Goal: Task Accomplishment & Management: Manage account settings

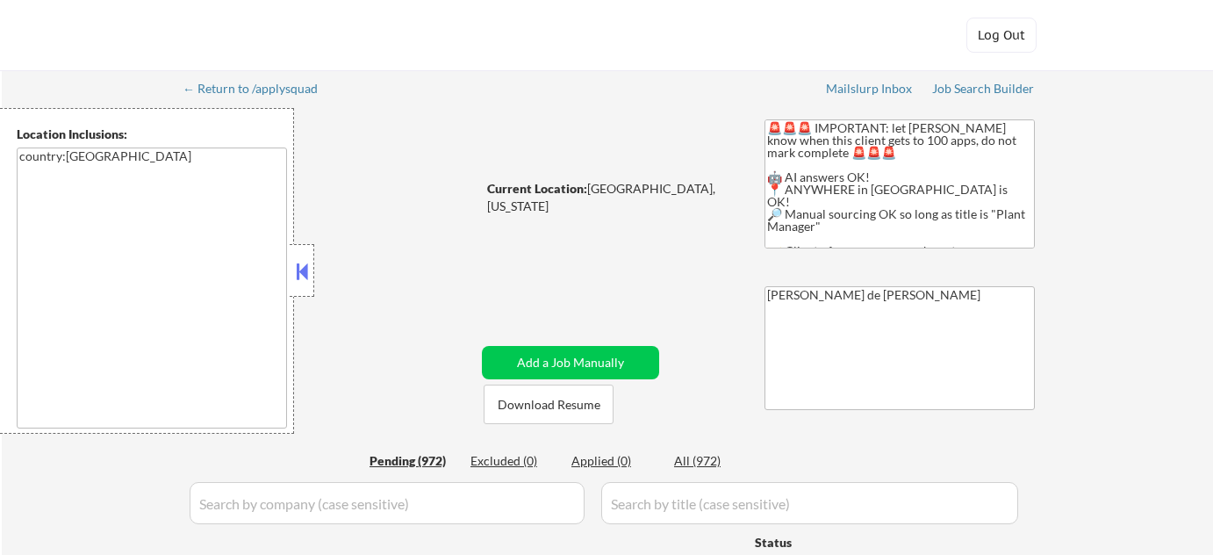
select select ""pending""
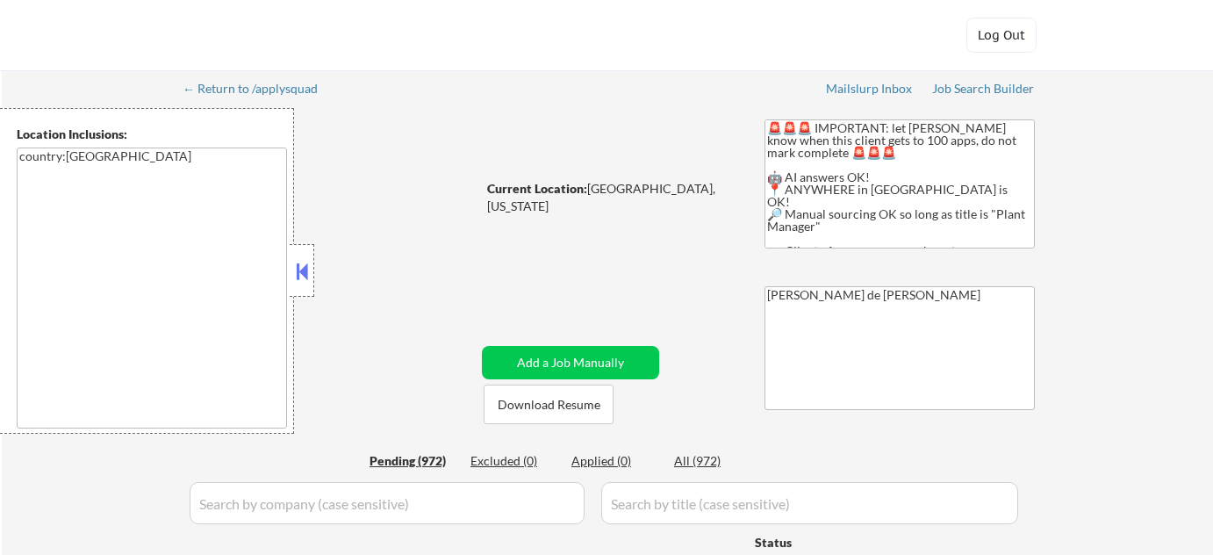
select select ""pending""
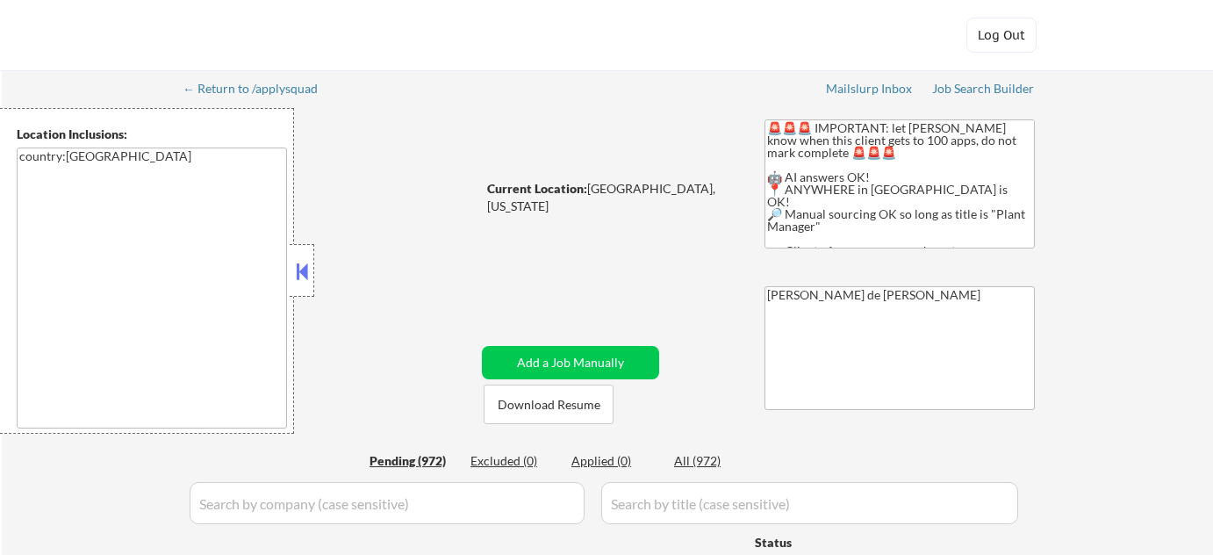
select select ""pending""
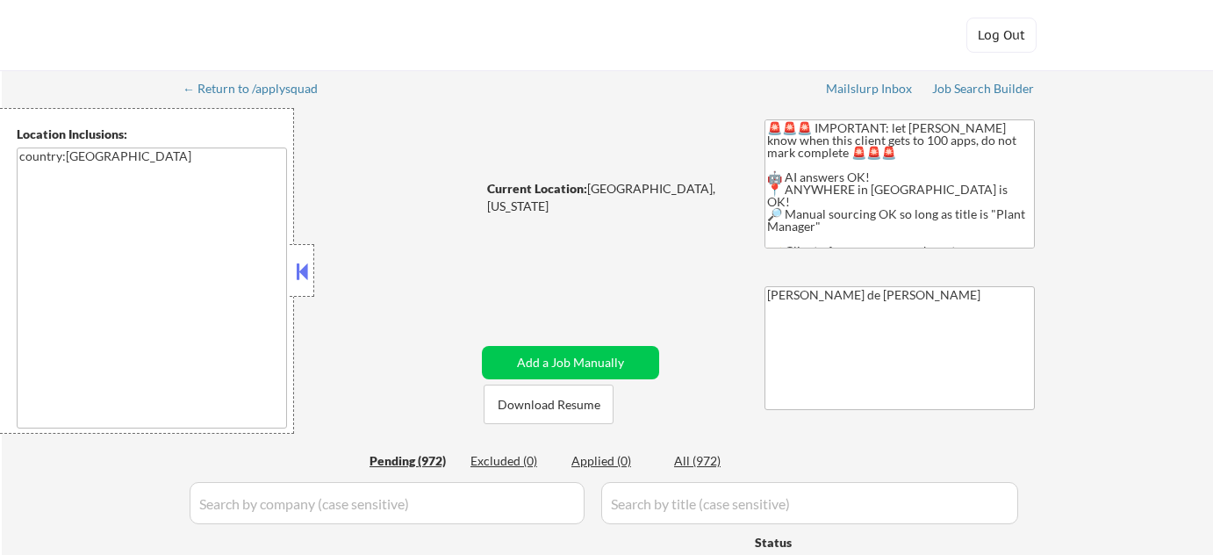
select select ""pending""
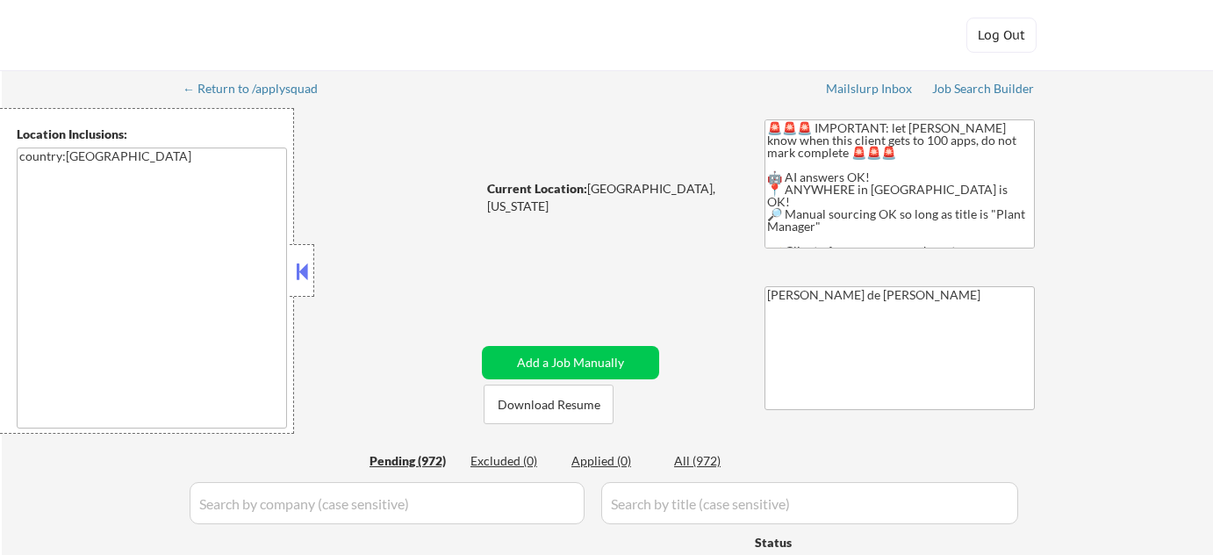
select select ""pending""
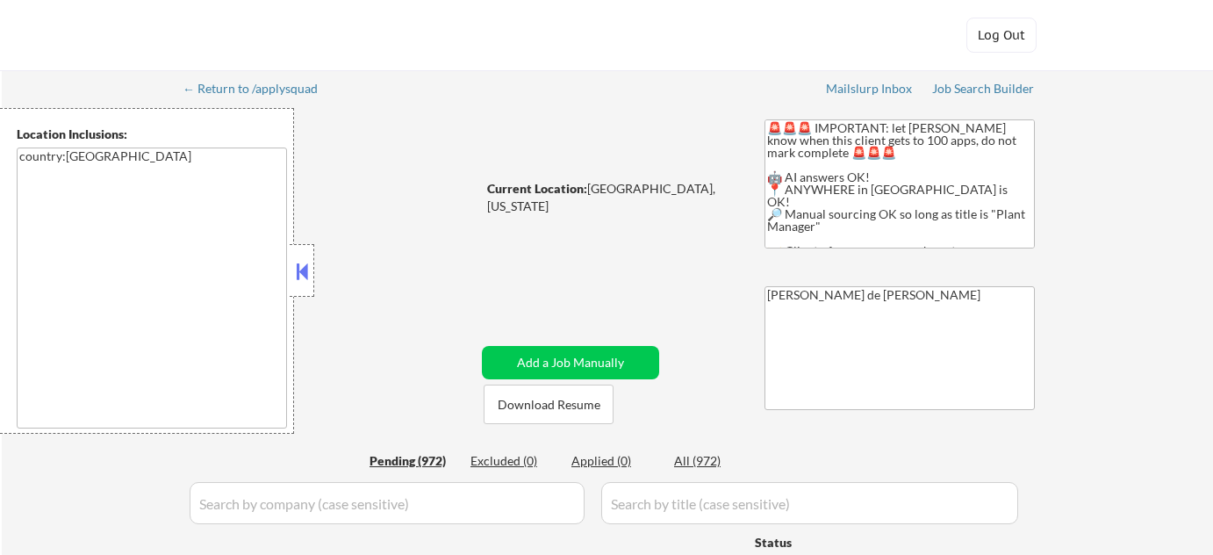
select select ""pending""
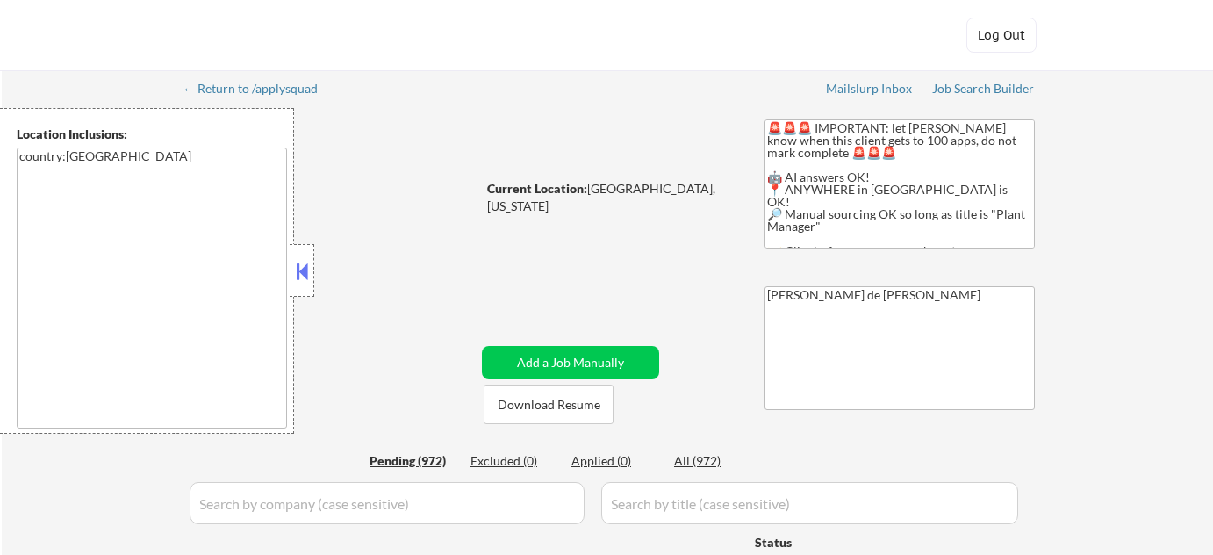
select select ""pending""
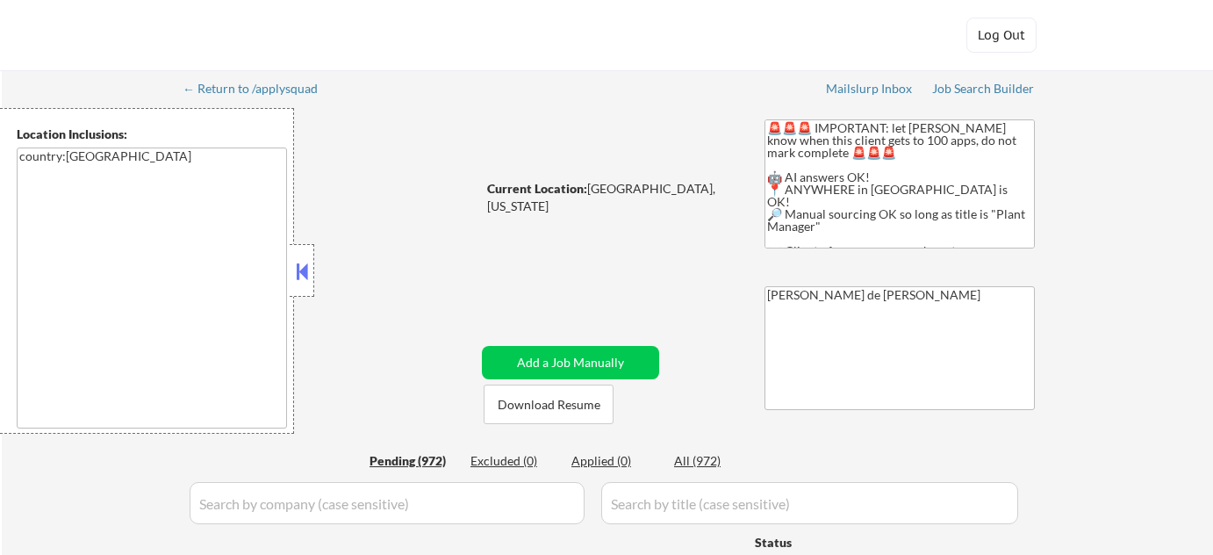
select select ""pending""
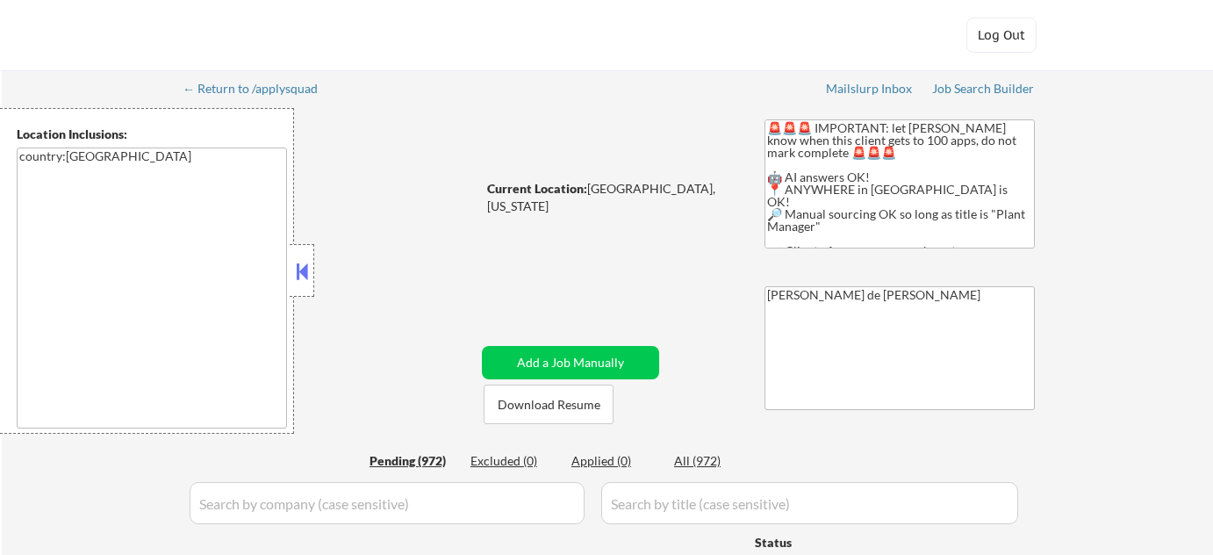
select select ""pending""
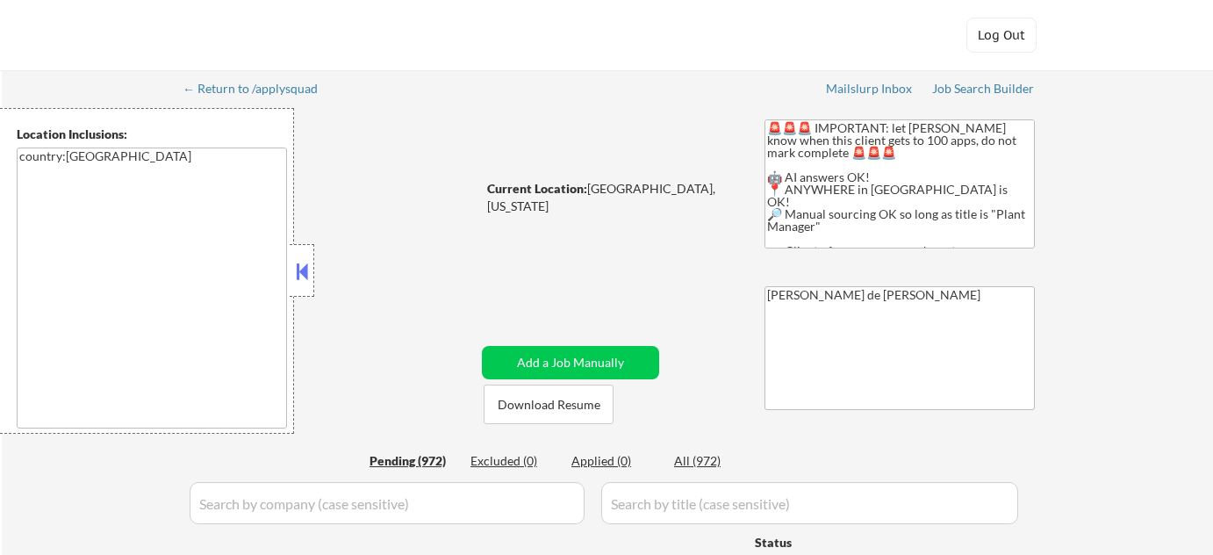
select select ""pending""
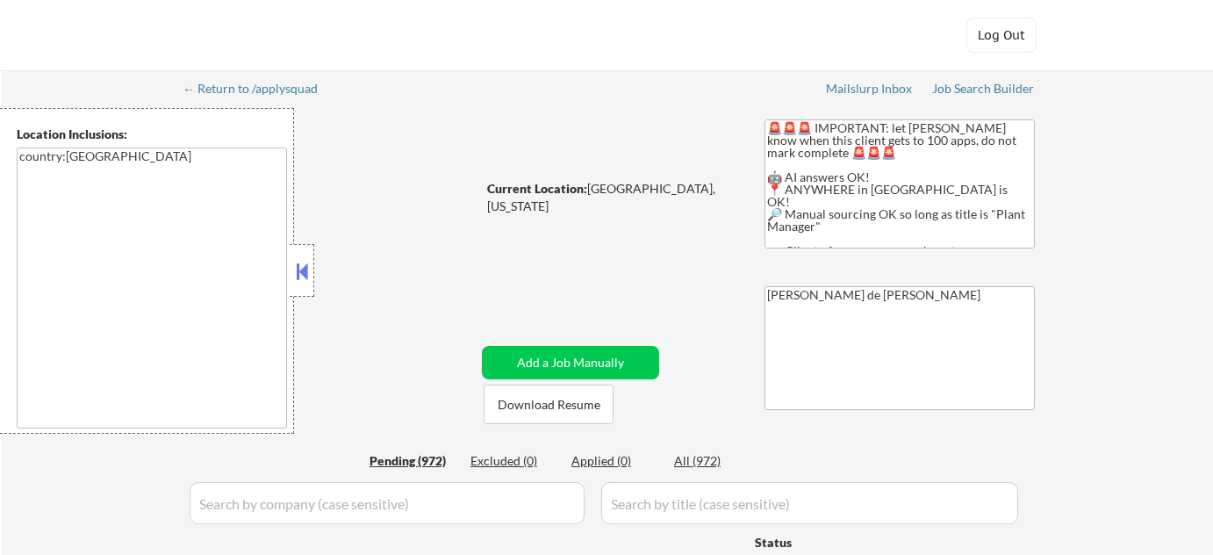
select select ""pending""
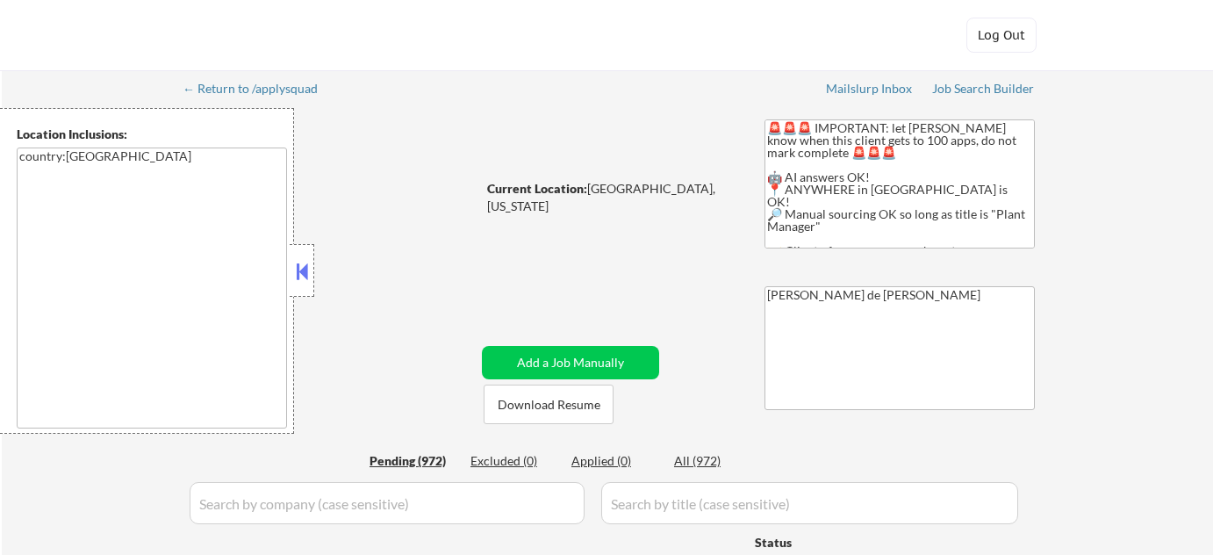
select select ""pending""
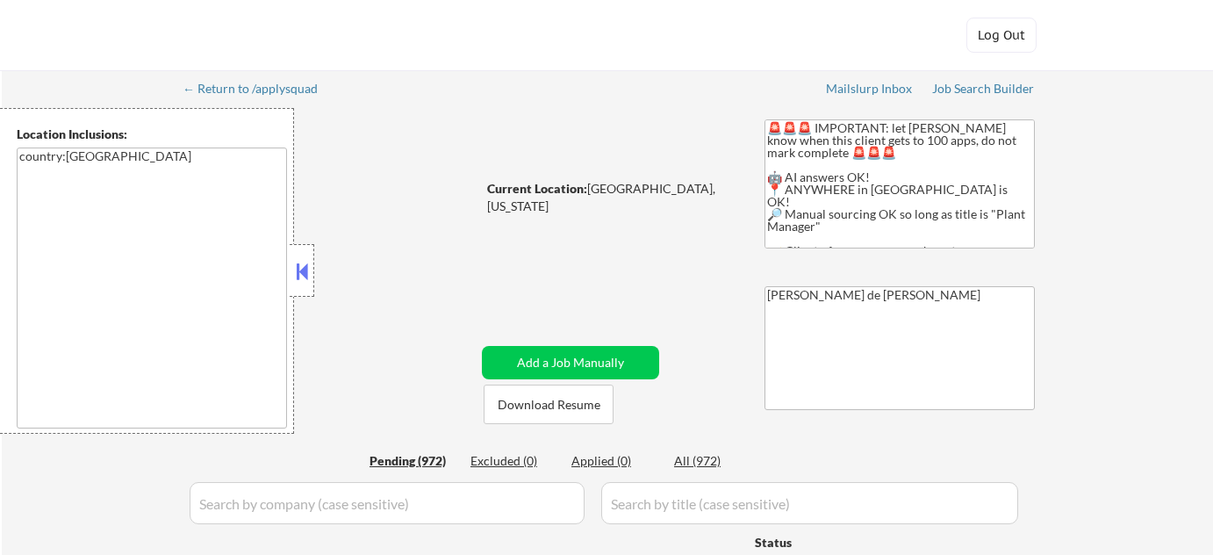
select select ""pending""
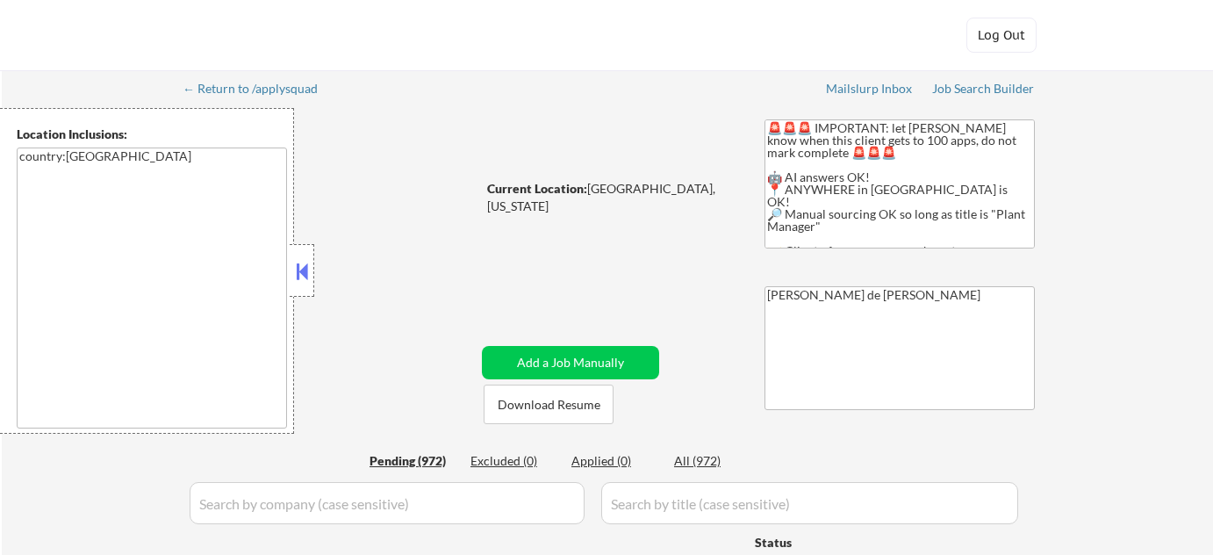
select select ""pending""
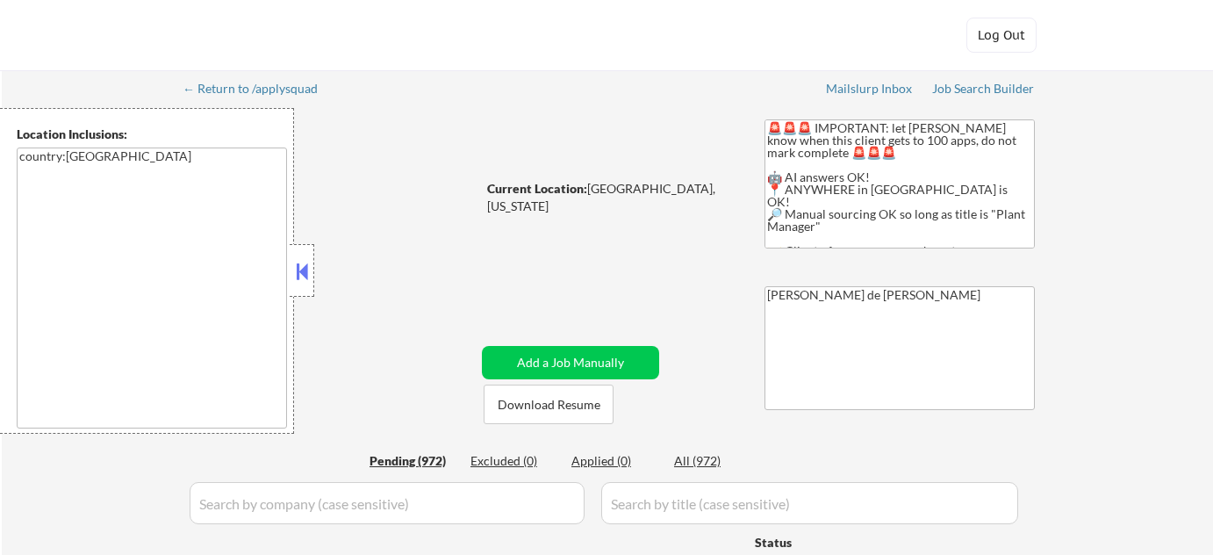
select select ""pending""
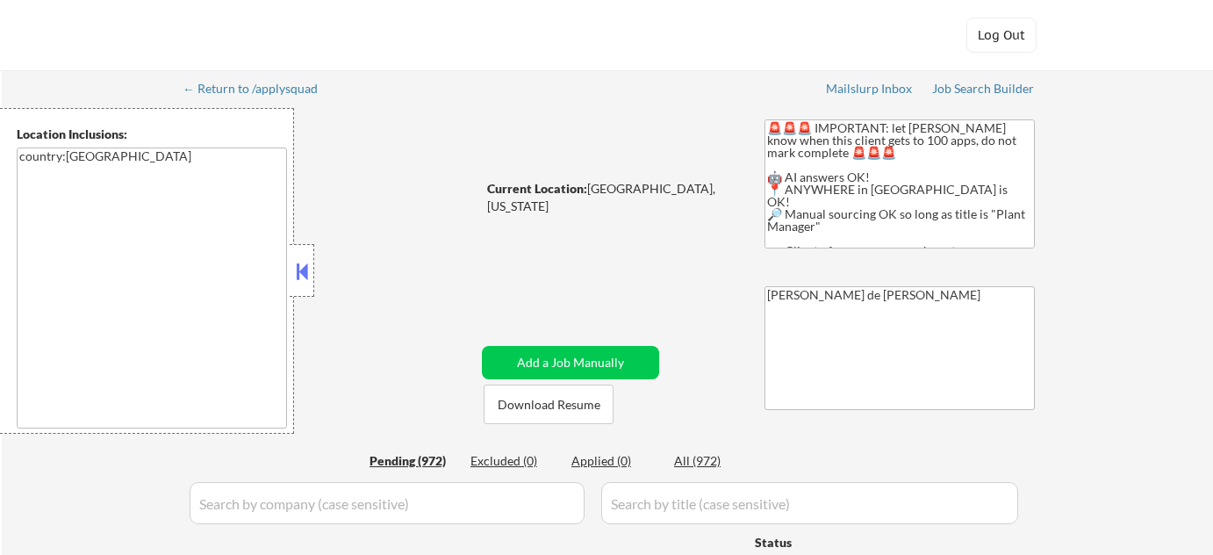
select select ""pending""
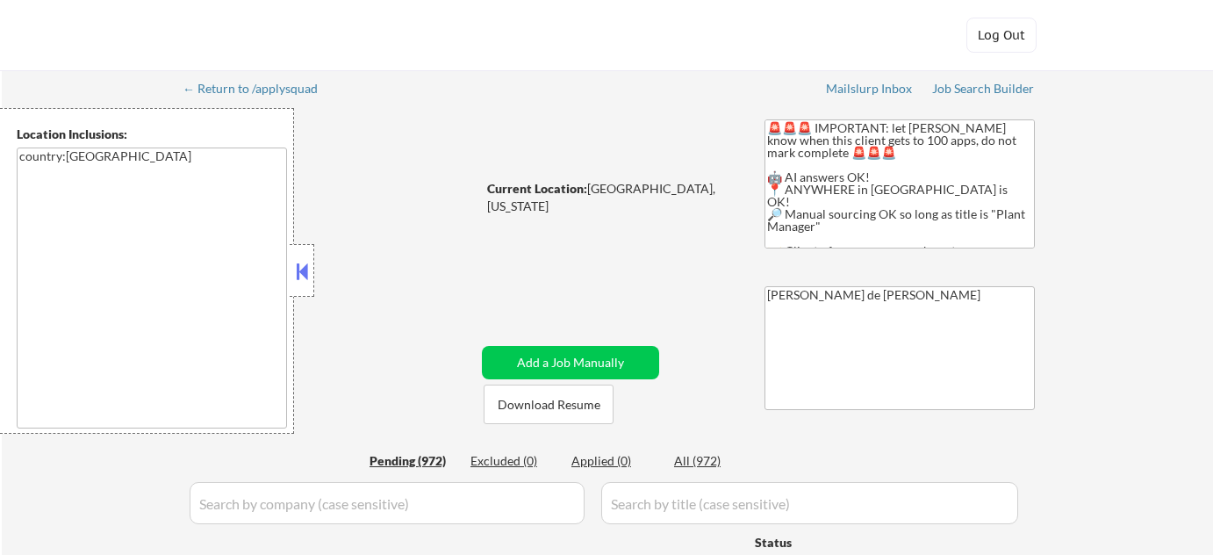
select select ""pending""
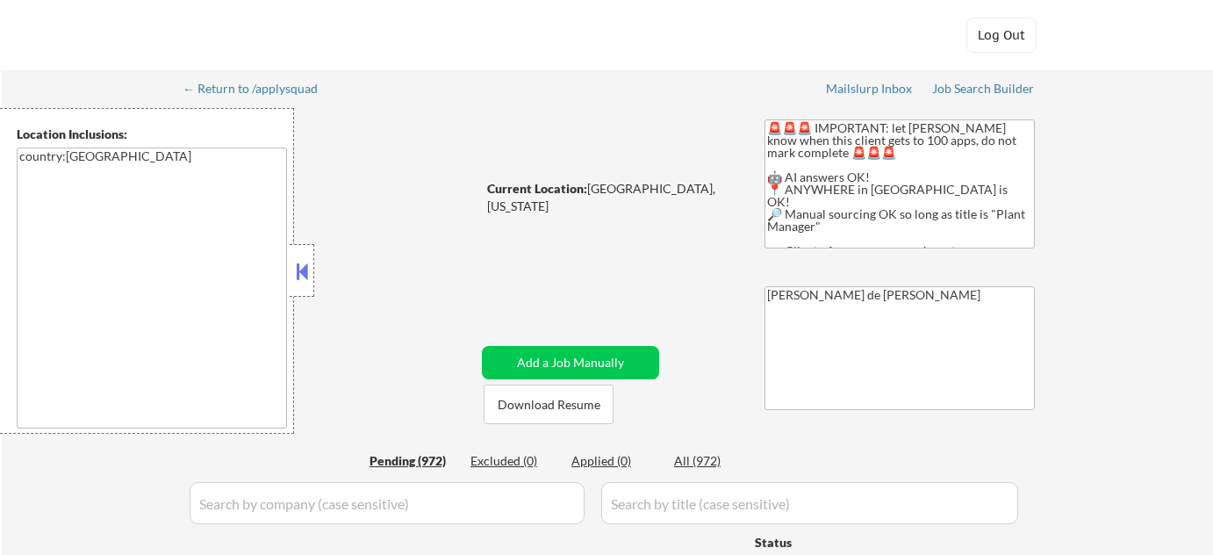
select select ""pending""
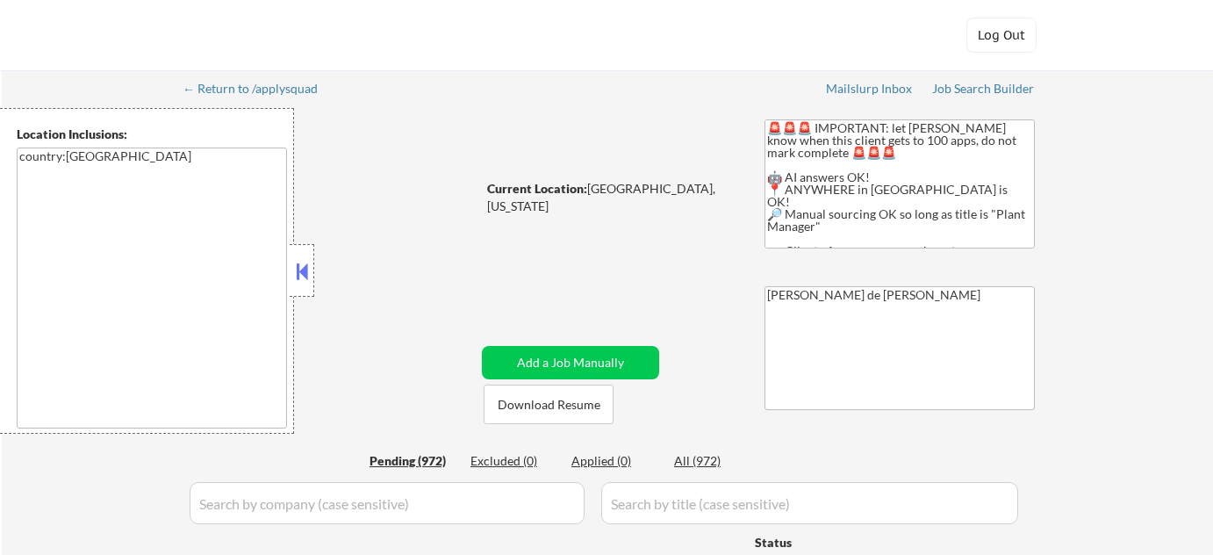
select select ""pending""
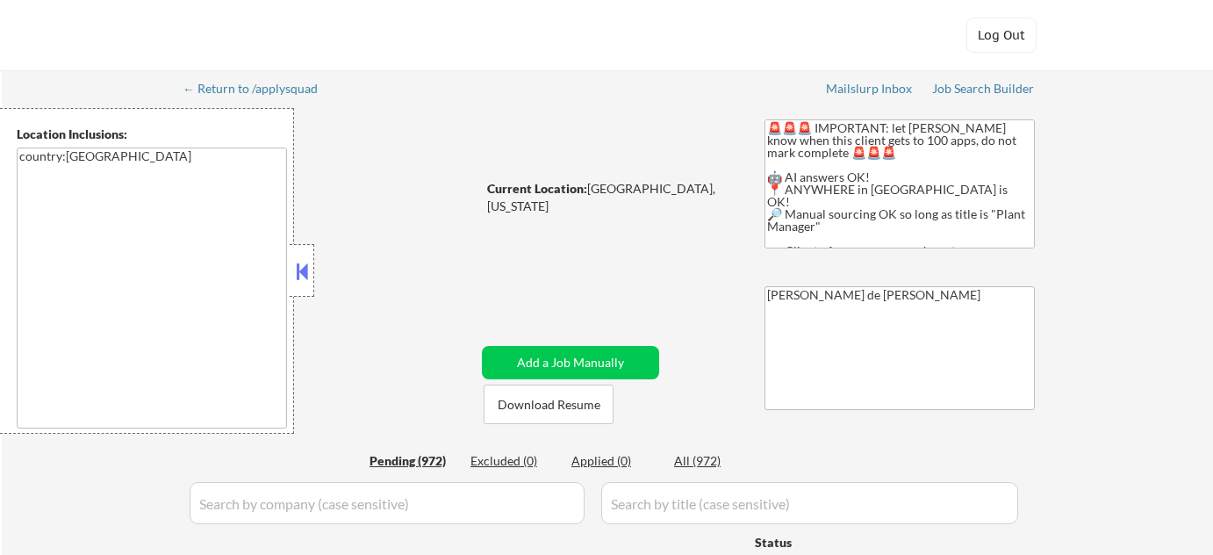
select select ""pending""
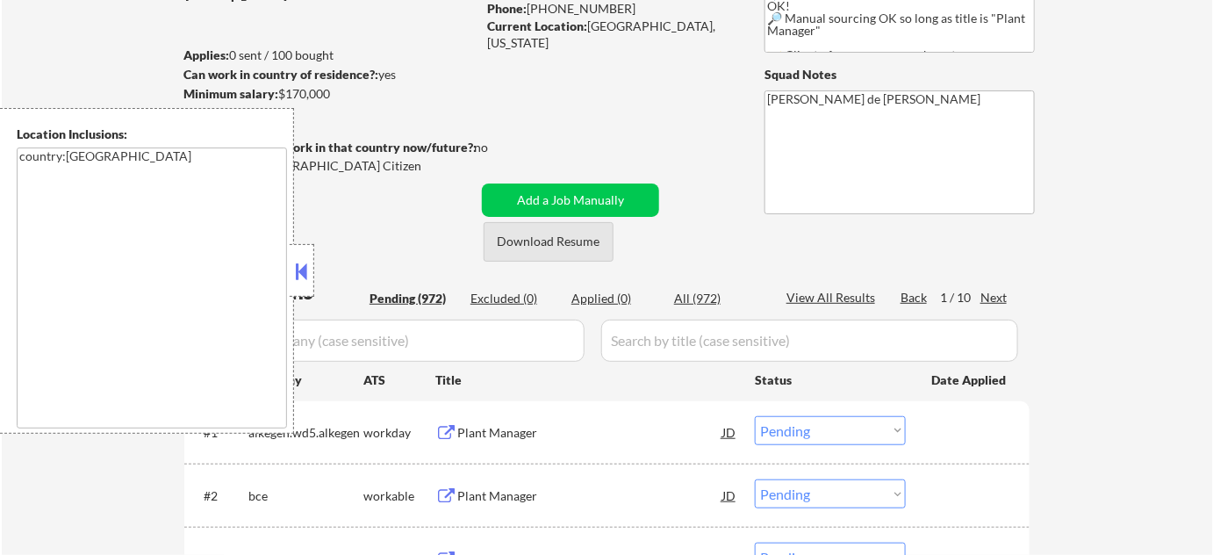
scroll to position [239, 0]
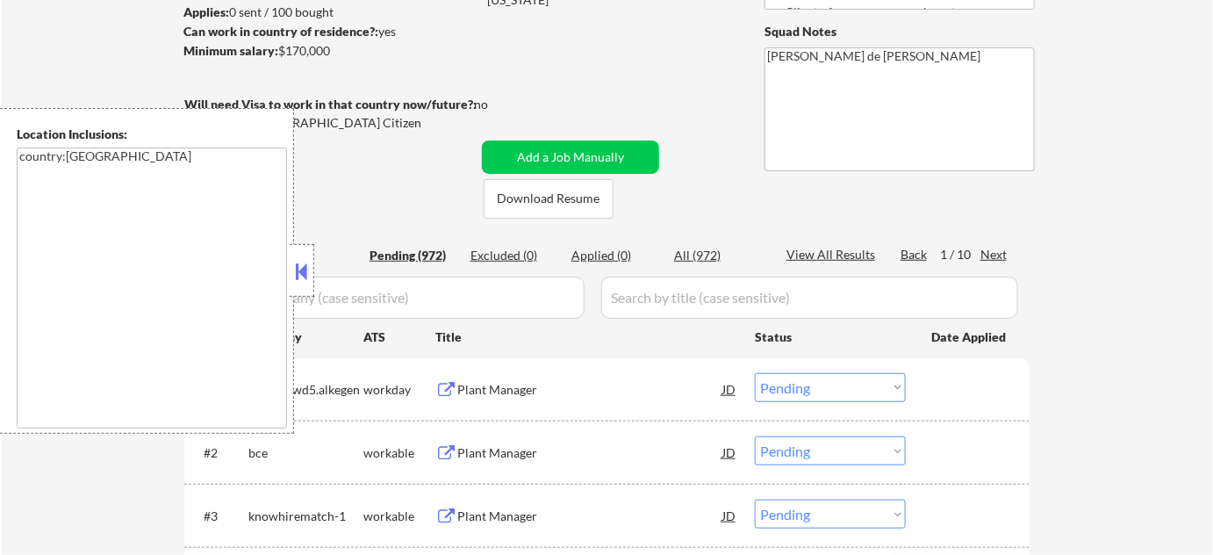
click at [297, 263] on button at bounding box center [301, 271] width 19 height 26
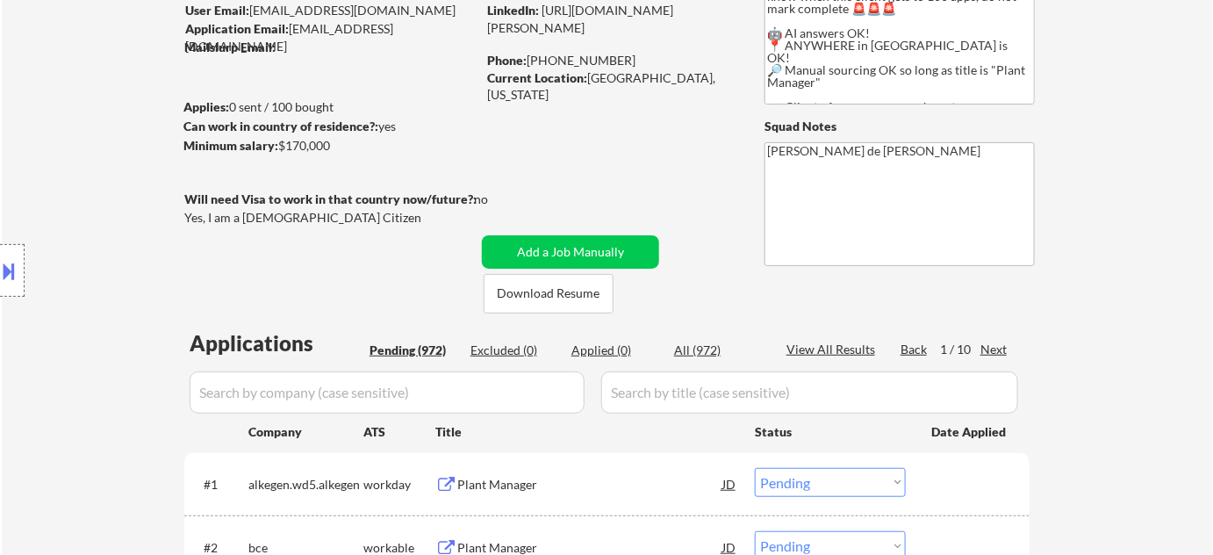
scroll to position [0, 0]
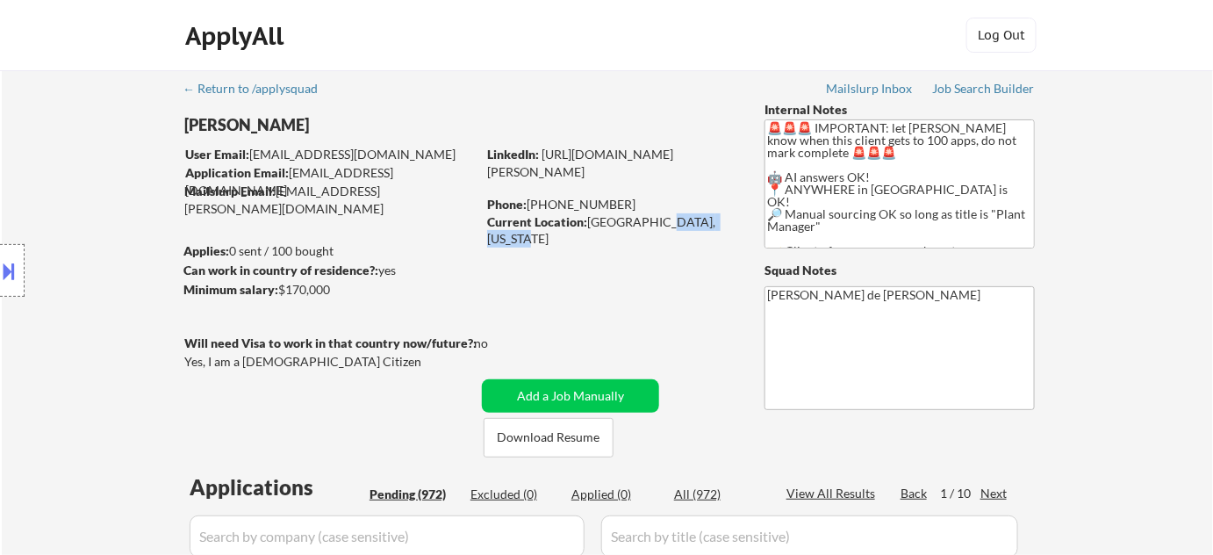
drag, startPoint x: 648, startPoint y: 220, endPoint x: 732, endPoint y: 219, distance: 84.3
click at [732, 219] on div "Current Location: [GEOGRAPHIC_DATA], [US_STATE]" at bounding box center [611, 230] width 248 height 34
copy div "[US_STATE]"
drag, startPoint x: 182, startPoint y: 122, endPoint x: 346, endPoint y: 120, distance: 164.2
click at [346, 120] on body "← Return to /applysquad Mailslurp Inbox Job Search Builder [PERSON_NAME] User E…" at bounding box center [606, 277] width 1213 height 555
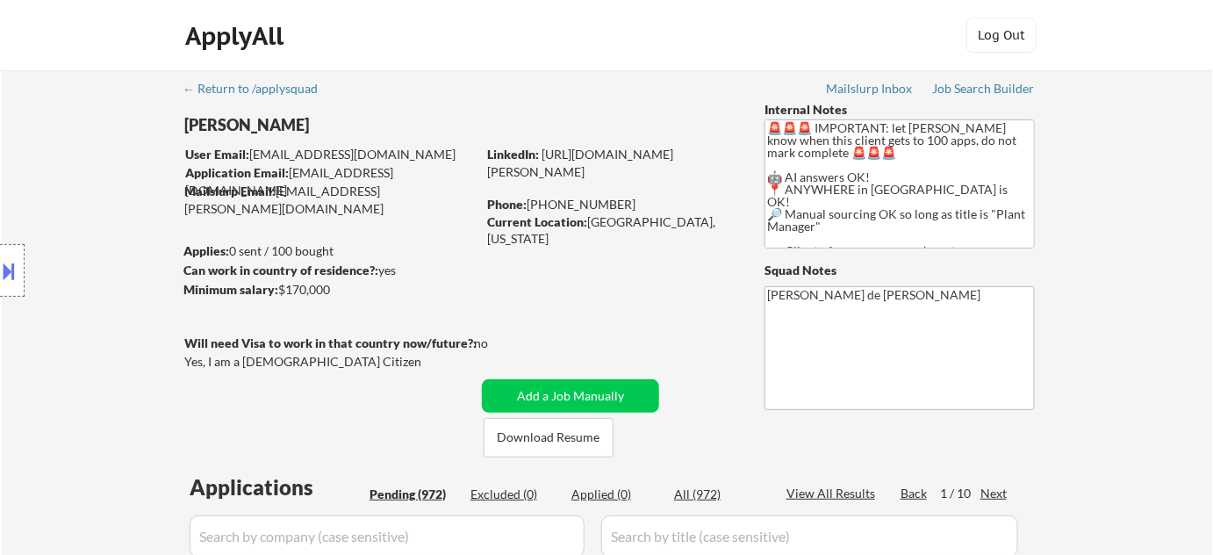
click at [295, 161] on div "Location Inclusions: country:[GEOGRAPHIC_DATA]" at bounding box center [157, 271] width 314 height 326
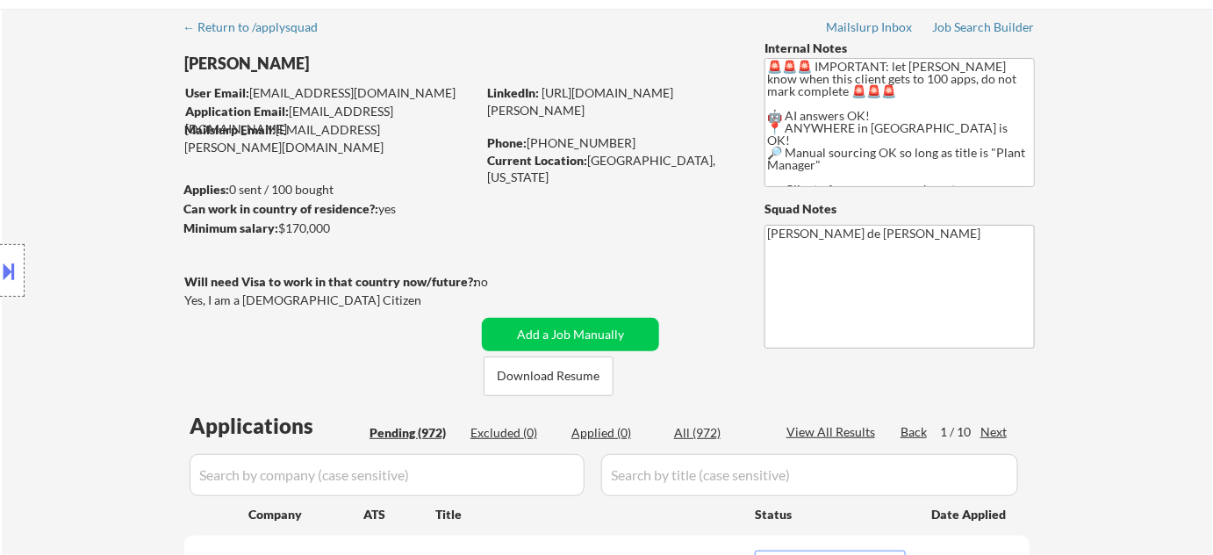
scroll to position [79, 0]
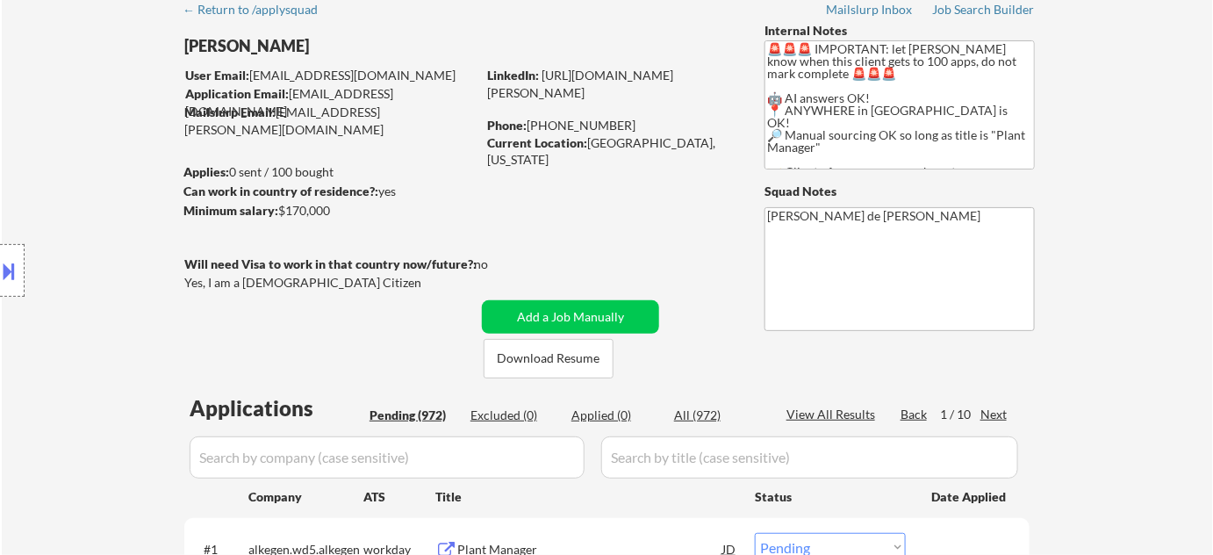
click at [8, 264] on button at bounding box center [9, 270] width 19 height 29
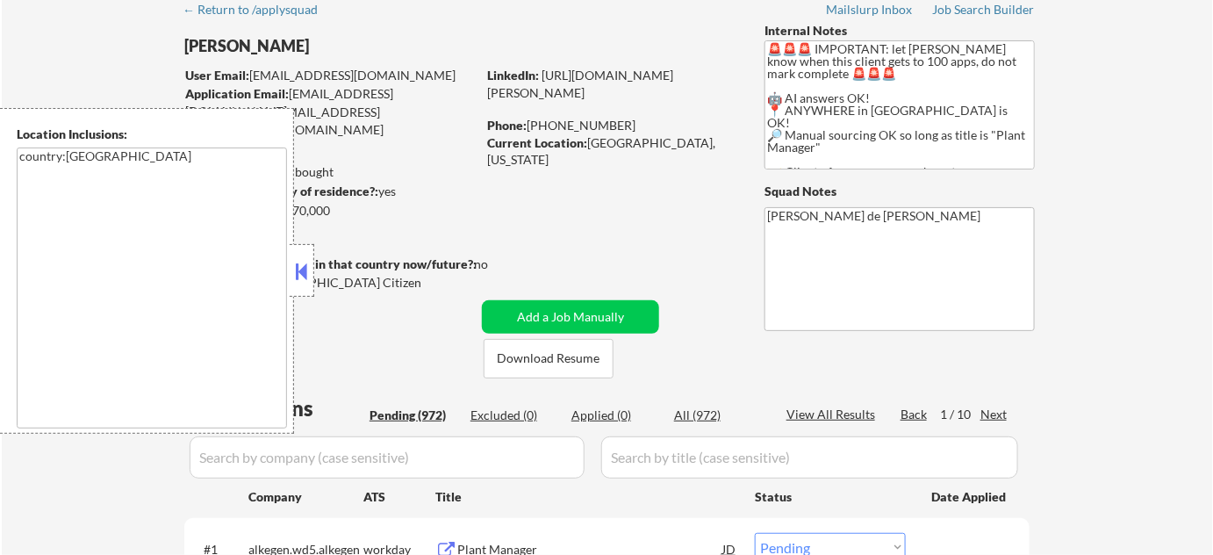
click at [290, 283] on div at bounding box center [302, 270] width 25 height 53
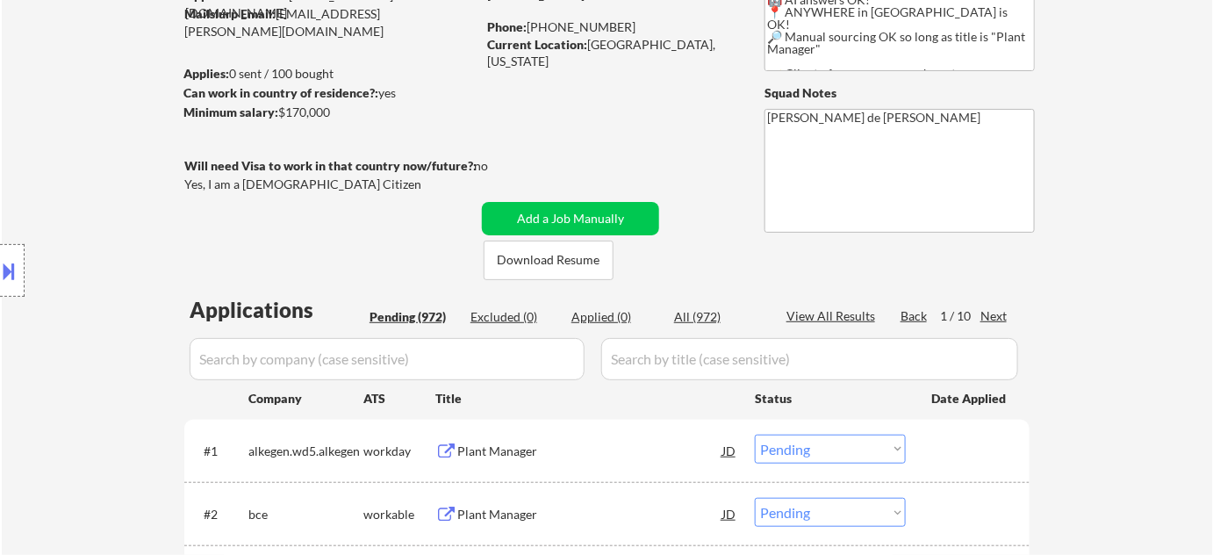
scroll to position [319, 0]
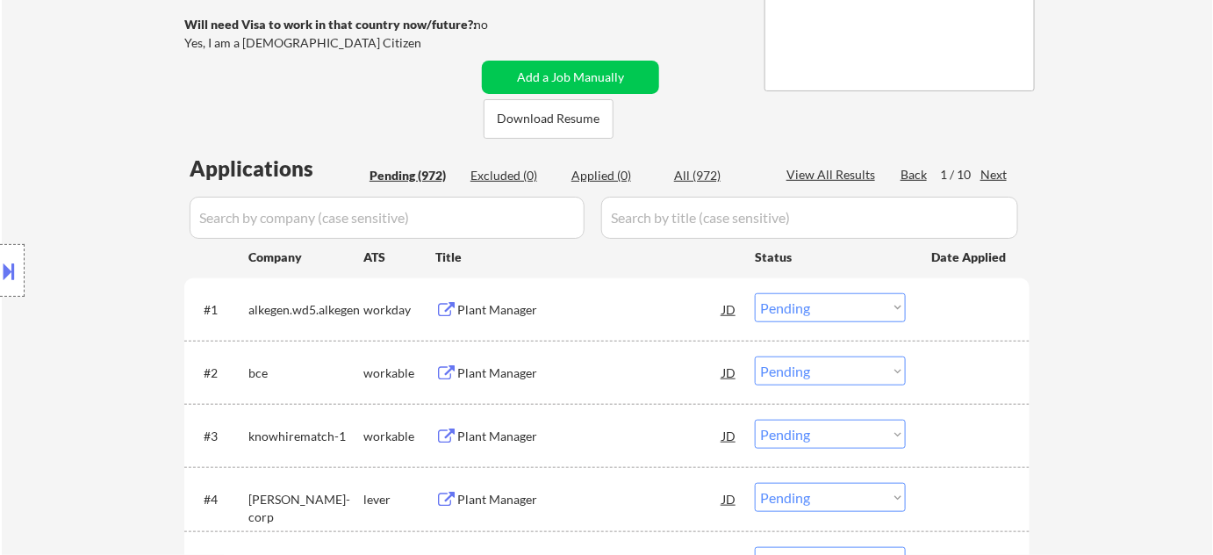
click at [495, 363] on div "Plant Manager" at bounding box center [589, 372] width 265 height 32
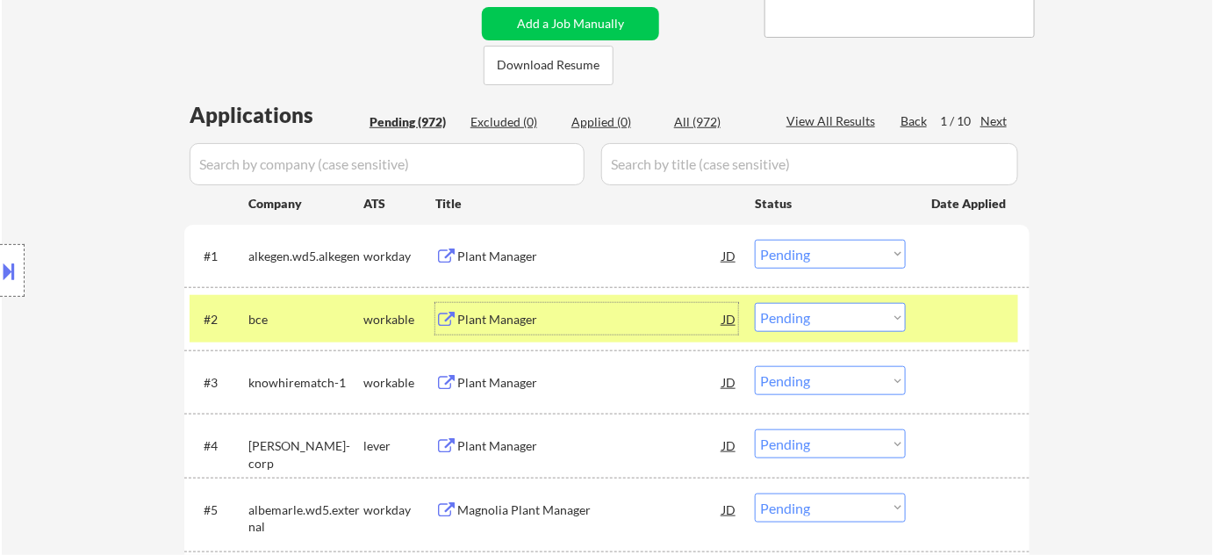
scroll to position [399, 0]
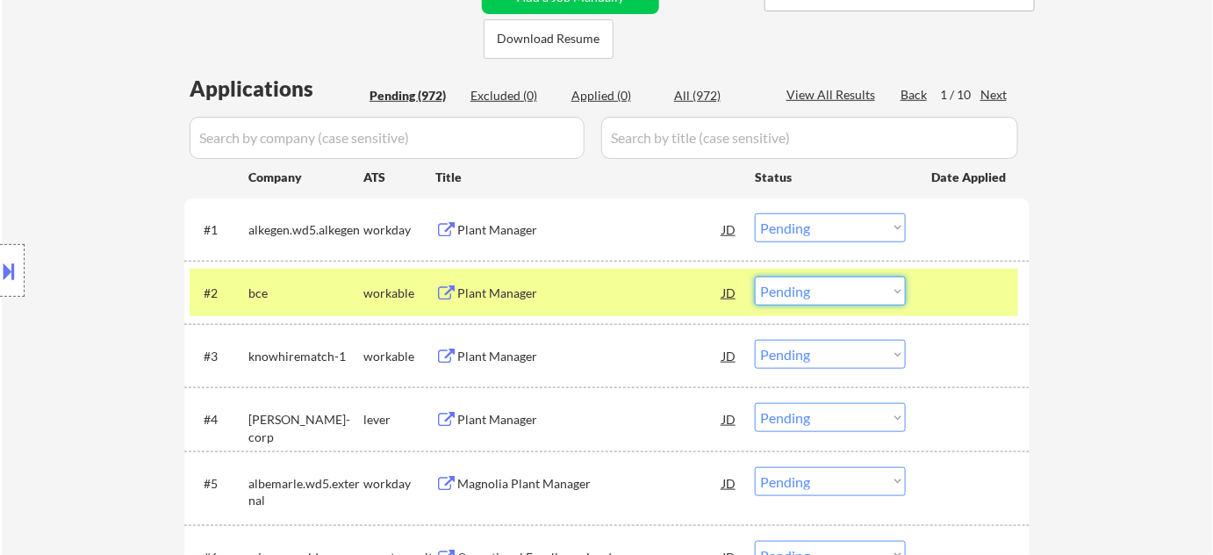
click at [811, 285] on select "Choose an option... Pending Applied Excluded (Questions) Excluded (Expired) Exc…" at bounding box center [830, 291] width 151 height 29
click at [755, 277] on select "Choose an option... Pending Applied Excluded (Questions) Excluded (Expired) Exc…" at bounding box center [830, 291] width 151 height 29
click at [801, 298] on select "Choose an option... Pending Applied Excluded (Questions) Excluded (Expired) Exc…" at bounding box center [830, 291] width 151 height 29
click at [755, 277] on select "Choose an option... Pending Applied Excluded (Questions) Excluded (Expired) Exc…" at bounding box center [830, 291] width 151 height 29
select select ""pending""
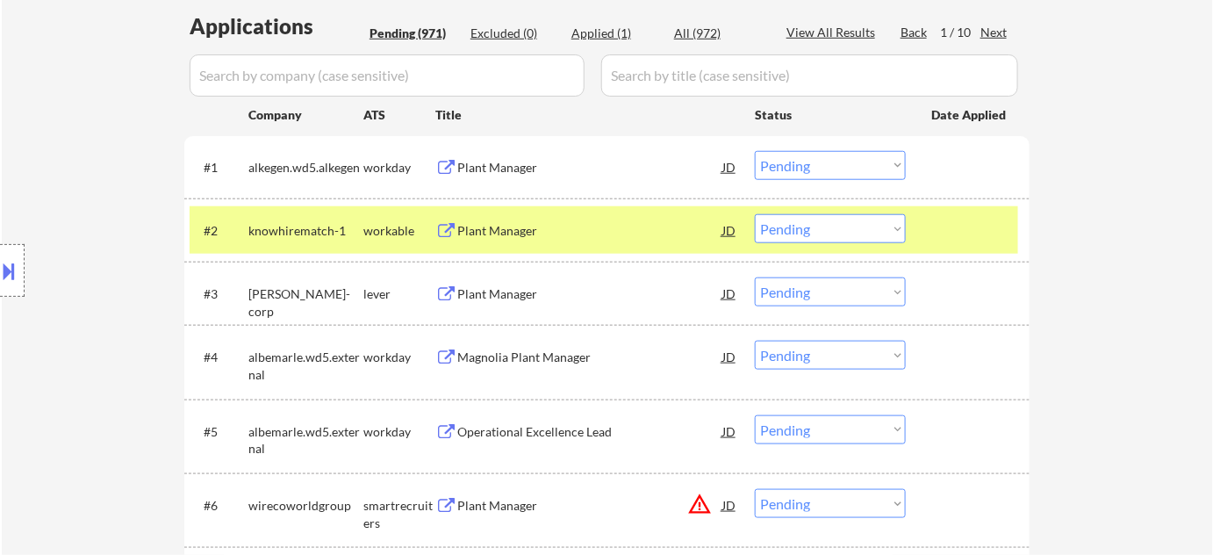
scroll to position [558, 0]
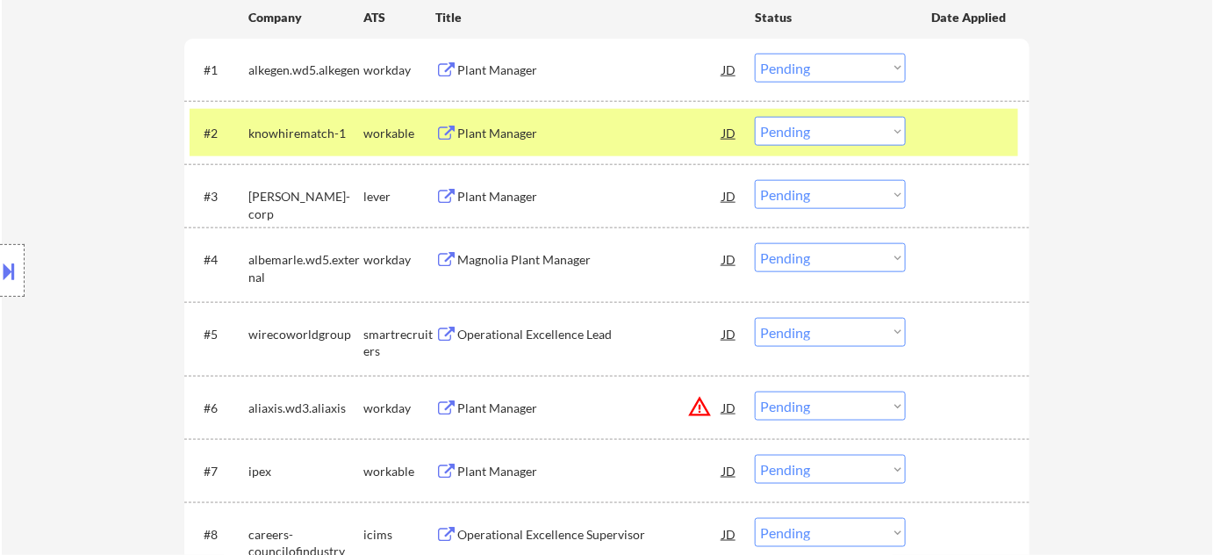
click at [507, 193] on div "Plant Manager" at bounding box center [589, 197] width 265 height 18
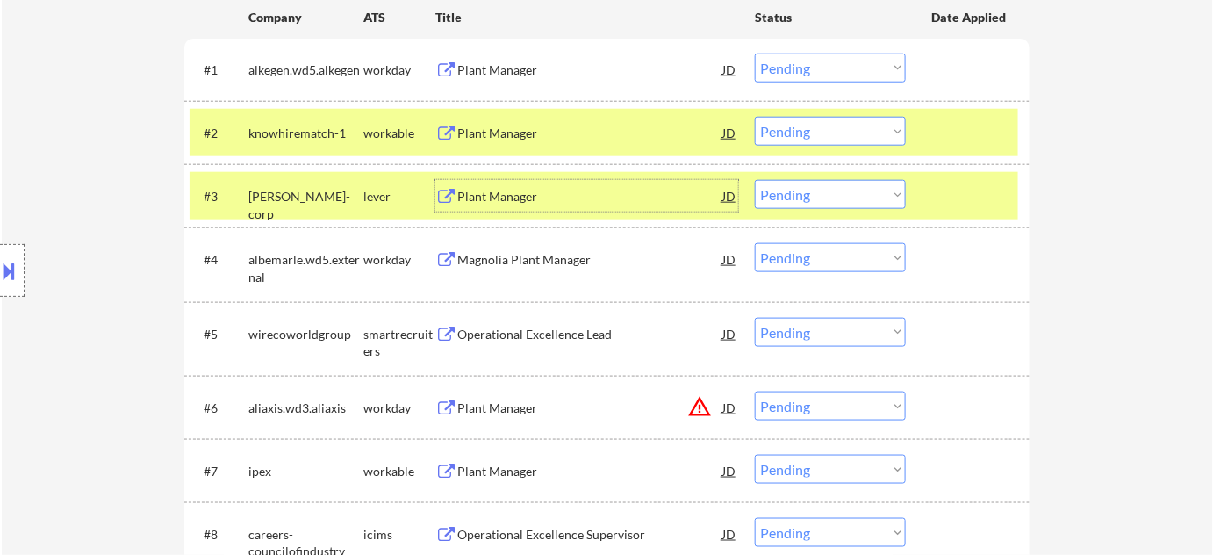
click at [836, 193] on select "Choose an option... Pending Applied Excluded (Questions) Excluded (Expired) Exc…" at bounding box center [830, 194] width 151 height 29
click at [755, 180] on select "Choose an option... Pending Applied Excluded (Questions) Excluded (Expired) Exc…" at bounding box center [830, 194] width 151 height 29
select select ""pending""
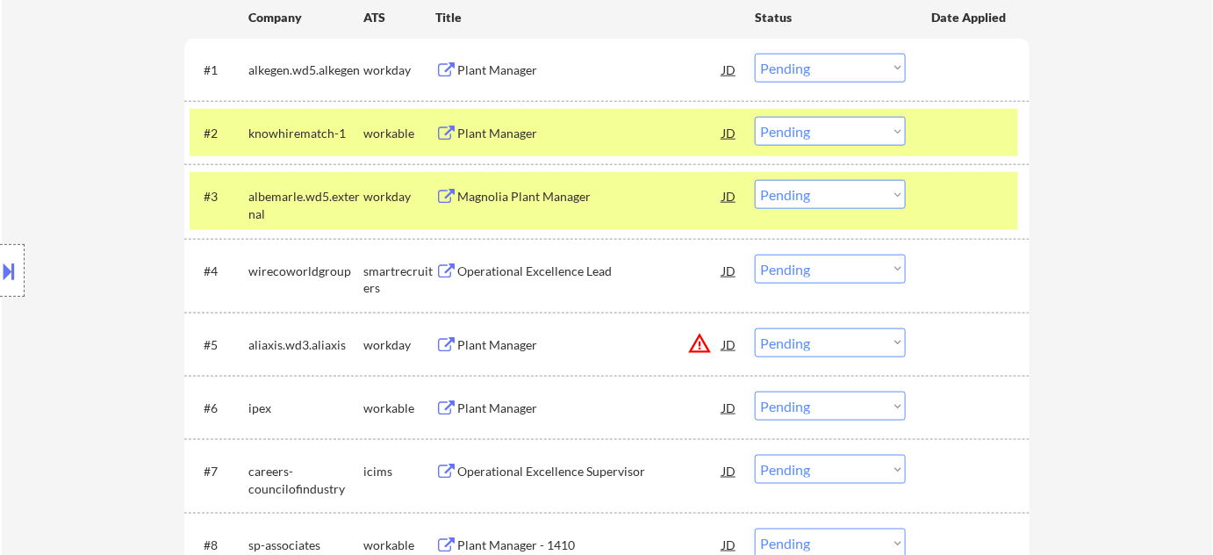
click at [510, 67] on div "Plant Manager" at bounding box center [589, 70] width 265 height 18
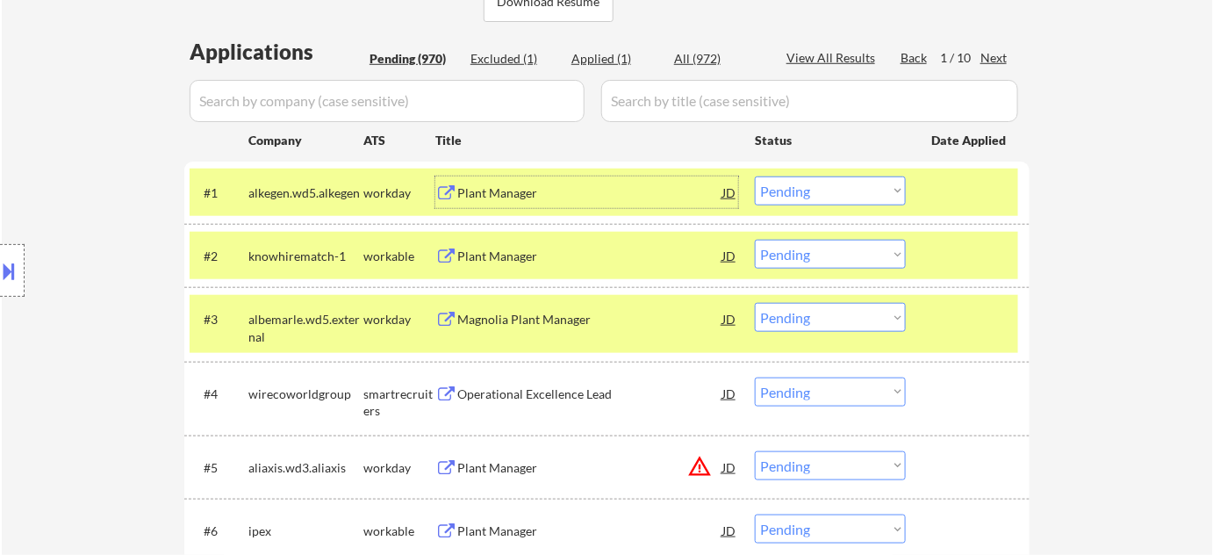
scroll to position [478, 0]
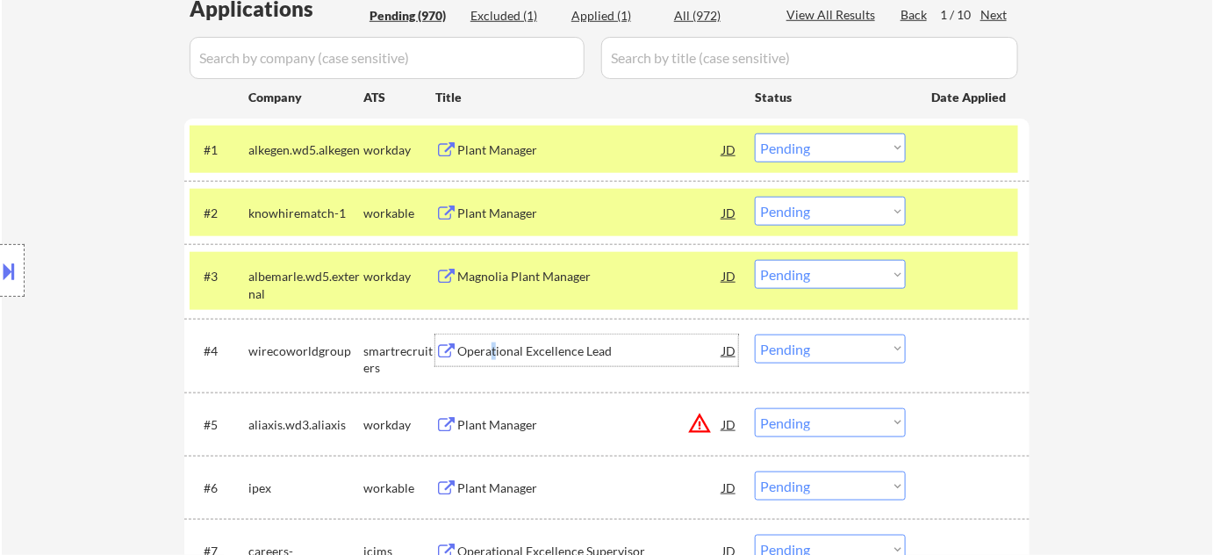
click at [492, 348] on div "Operational Excellence Lead" at bounding box center [589, 351] width 265 height 18
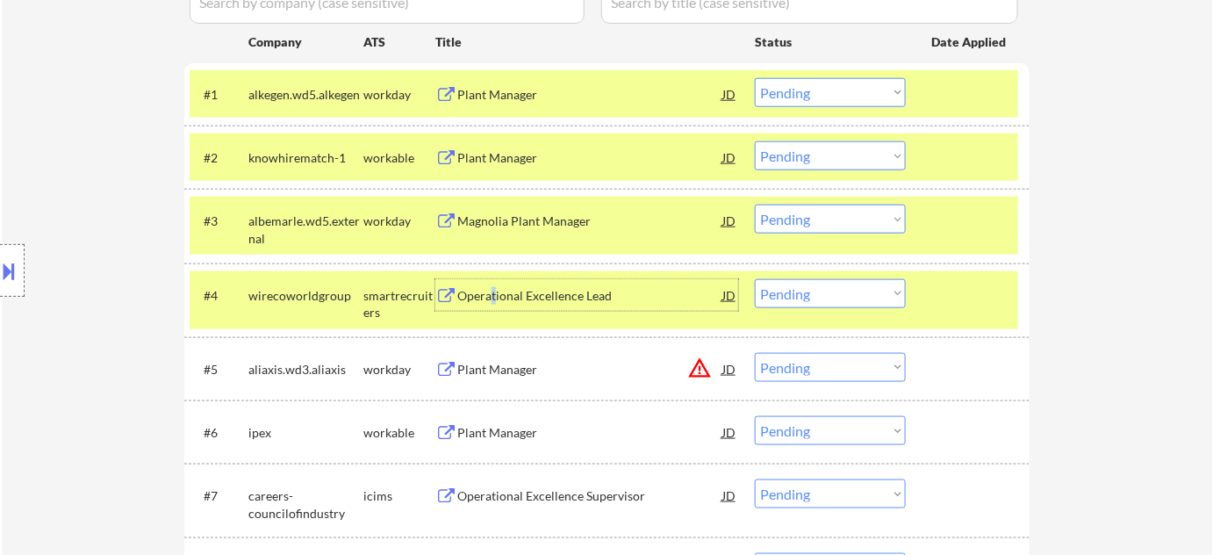
scroll to position [558, 0]
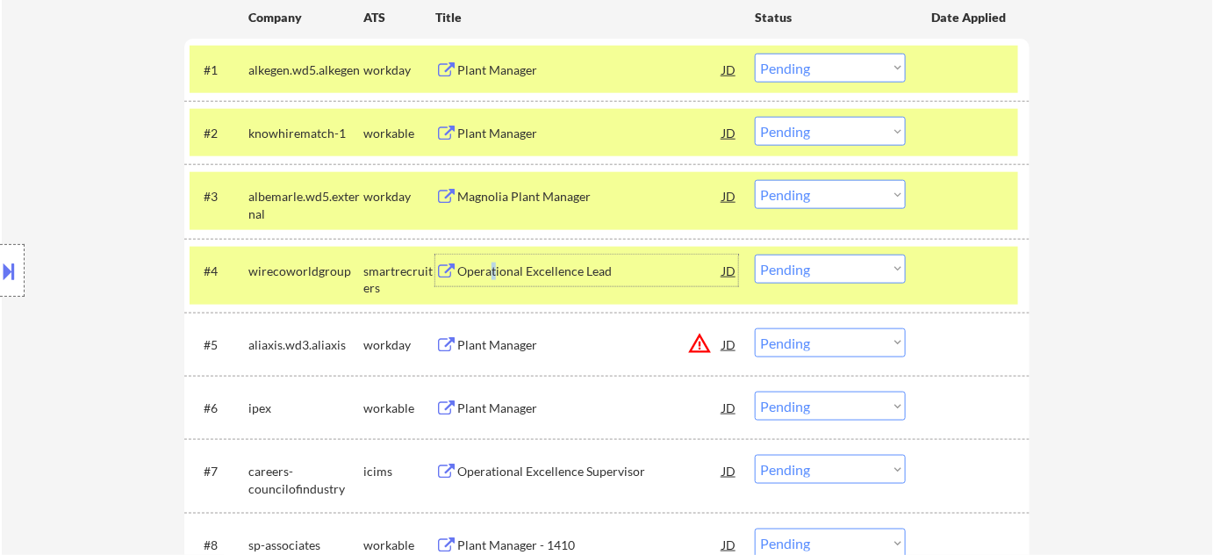
click at [852, 269] on select "Choose an option... Pending Applied Excluded (Questions) Excluded (Expired) Exc…" at bounding box center [830, 269] width 151 height 29
click at [755, 255] on select "Choose an option... Pending Applied Excluded (Questions) Excluded (Expired) Exc…" at bounding box center [830, 269] width 151 height 29
select select ""pending""
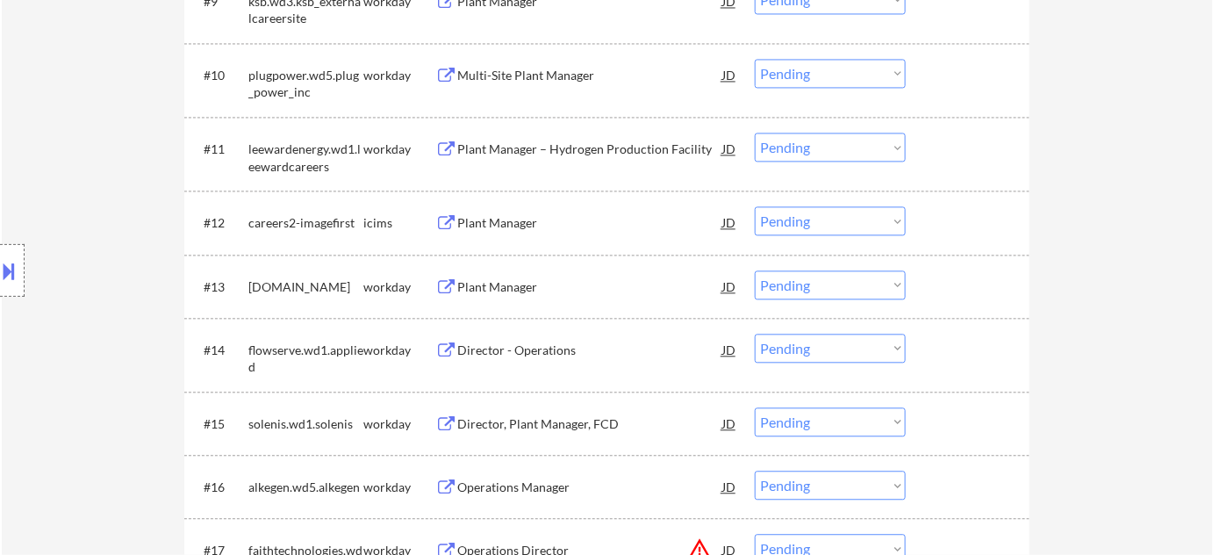
scroll to position [1196, 0]
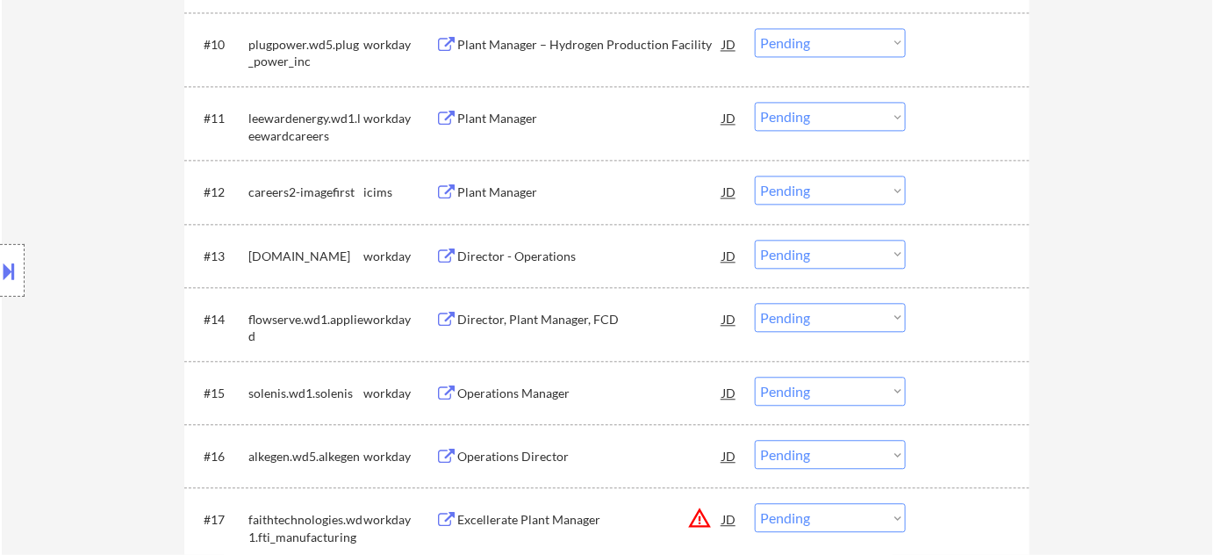
click at [507, 315] on div "Director, Plant Manager, FCD" at bounding box center [589, 320] width 265 height 18
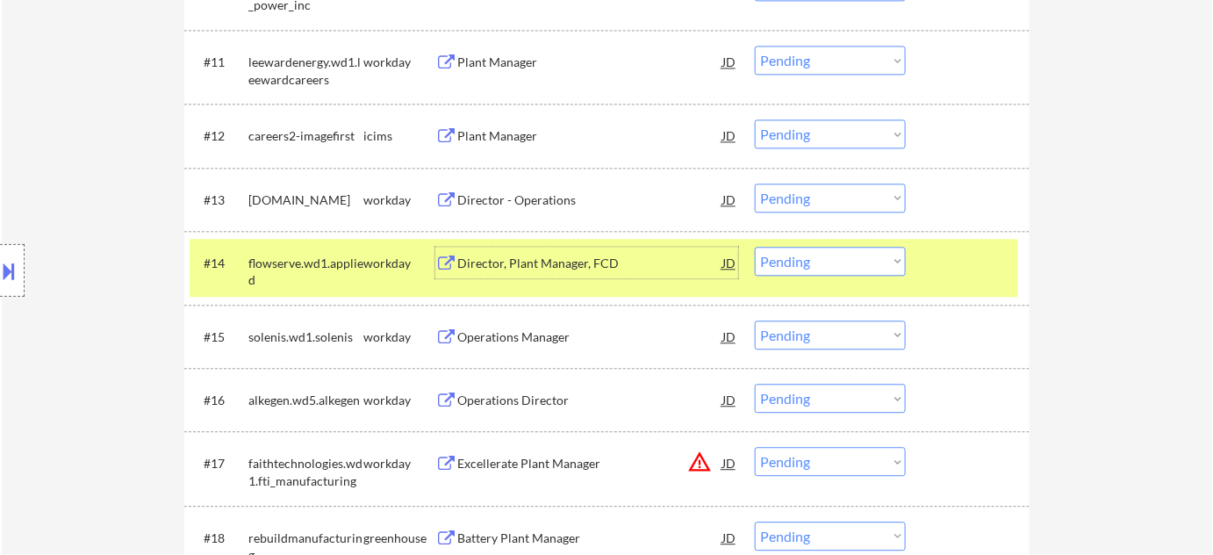
scroll to position [1276, 0]
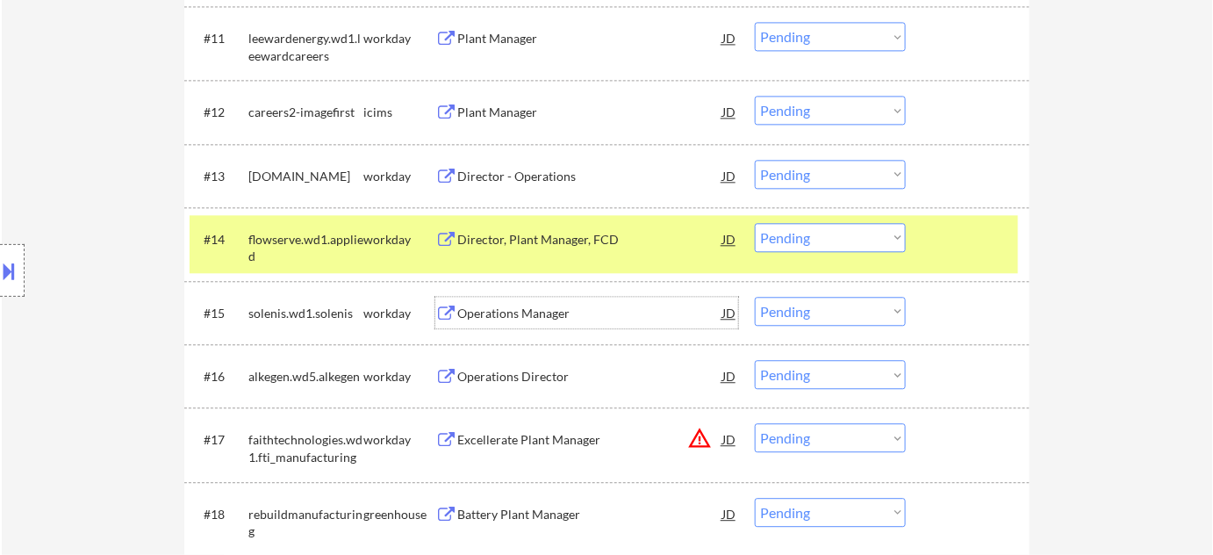
click at [513, 313] on div "Operations Manager" at bounding box center [589, 314] width 265 height 18
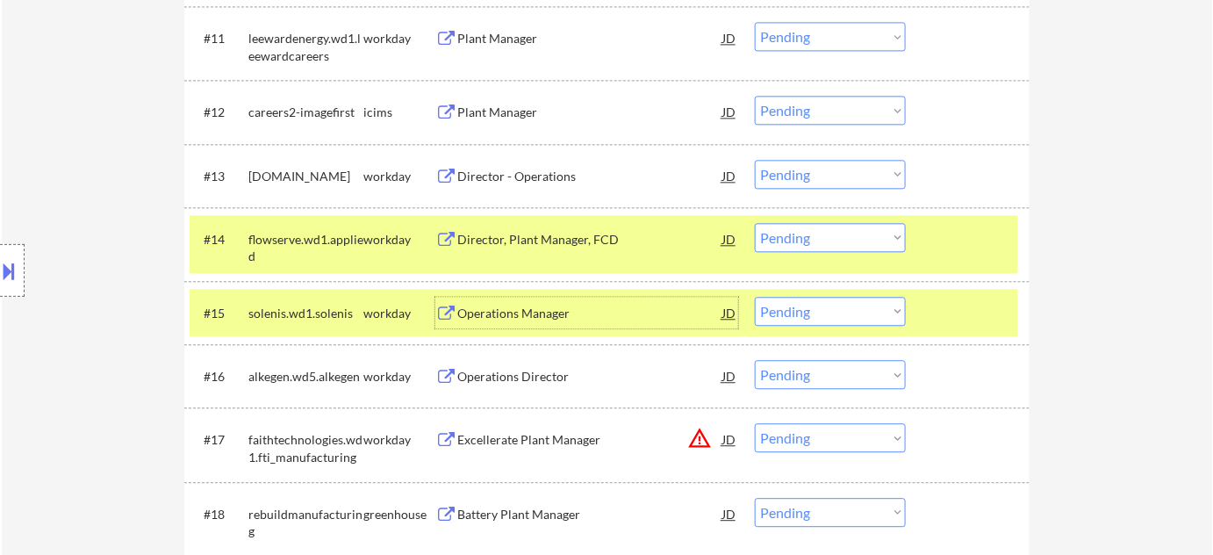
click at [509, 371] on div "Operations Director" at bounding box center [589, 377] width 265 height 18
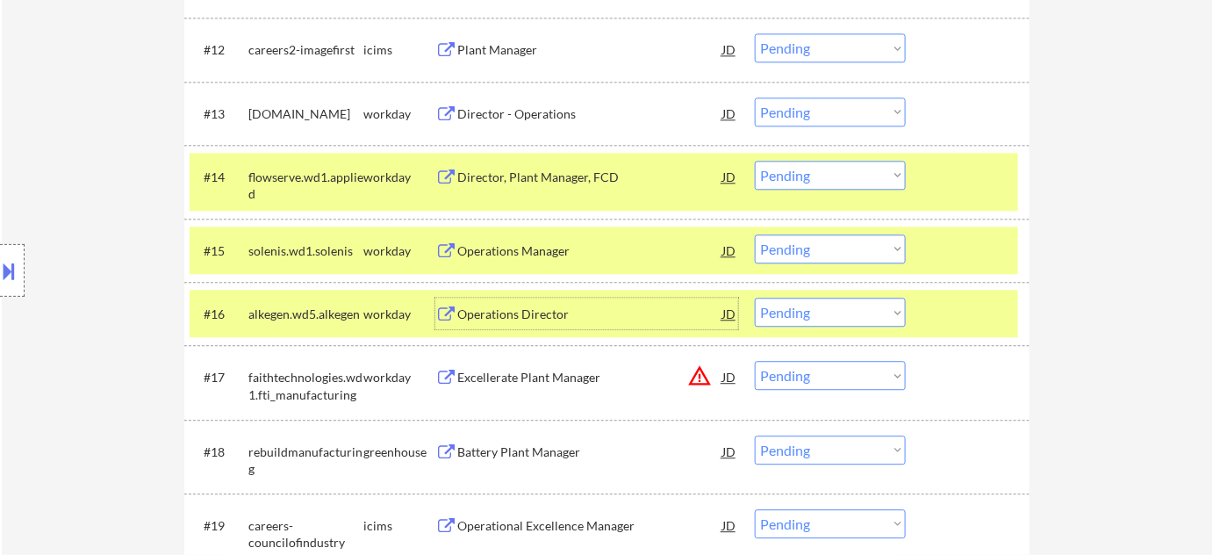
scroll to position [1356, 0]
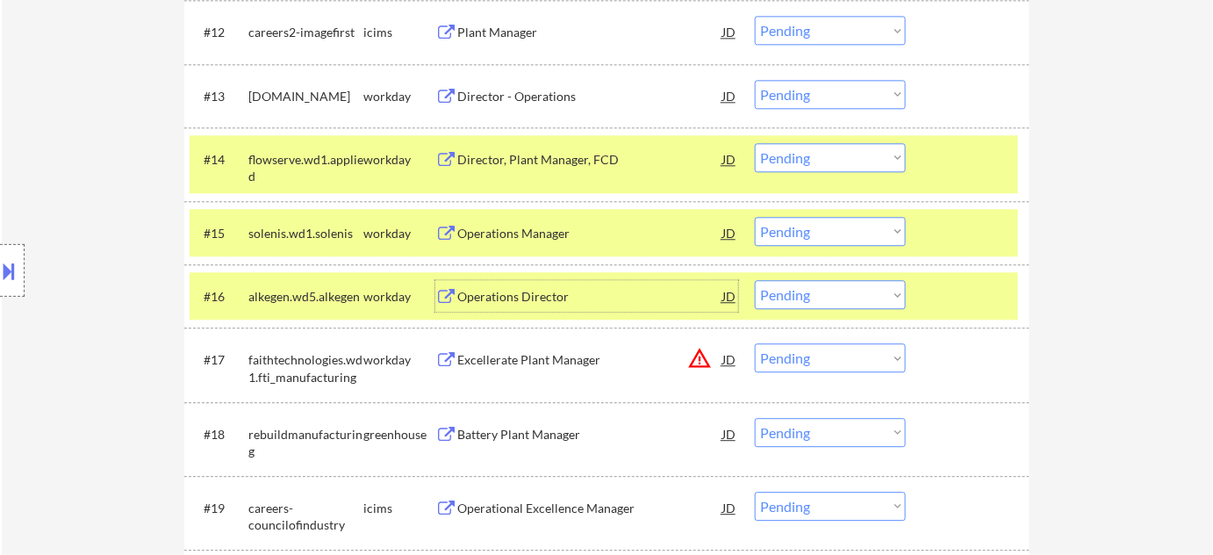
click at [801, 295] on select "Choose an option... Pending Applied Excluded (Questions) Excluded (Expired) Exc…" at bounding box center [830, 294] width 151 height 29
click at [755, 280] on select "Choose an option... Pending Applied Excluded (Questions) Excluded (Expired) Exc…" at bounding box center [830, 294] width 151 height 29
select select ""pending""
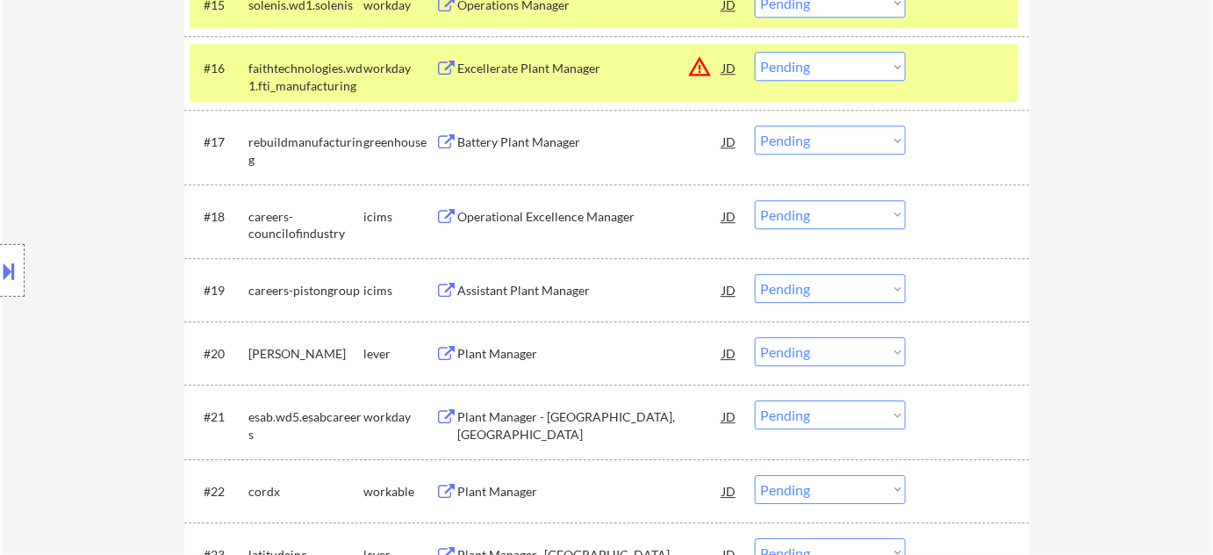
scroll to position [1676, 0]
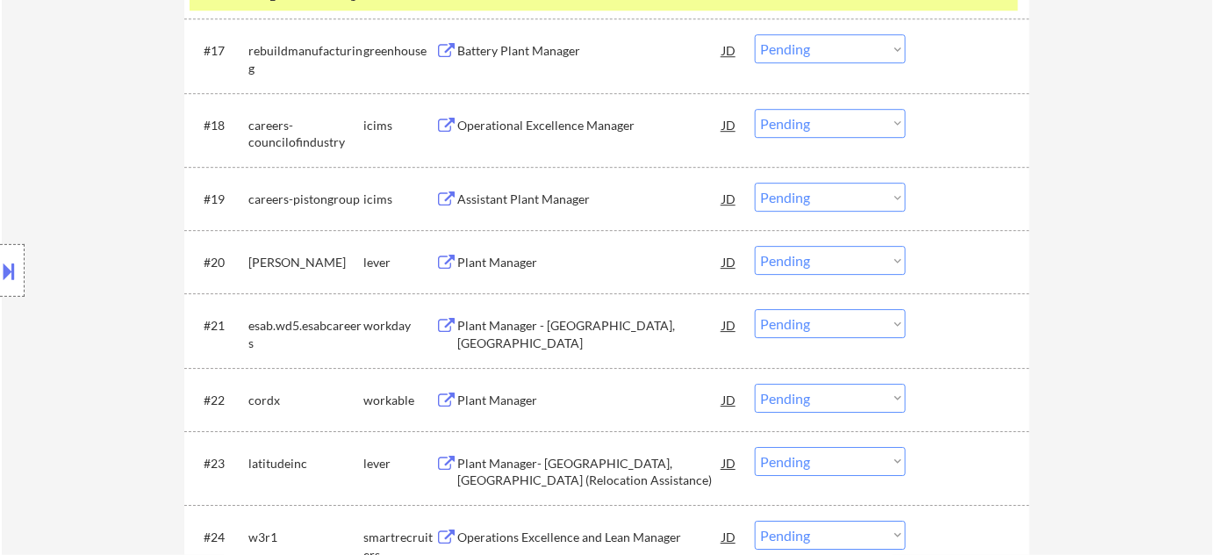
click at [528, 262] on div "Plant Manager" at bounding box center [589, 263] width 265 height 18
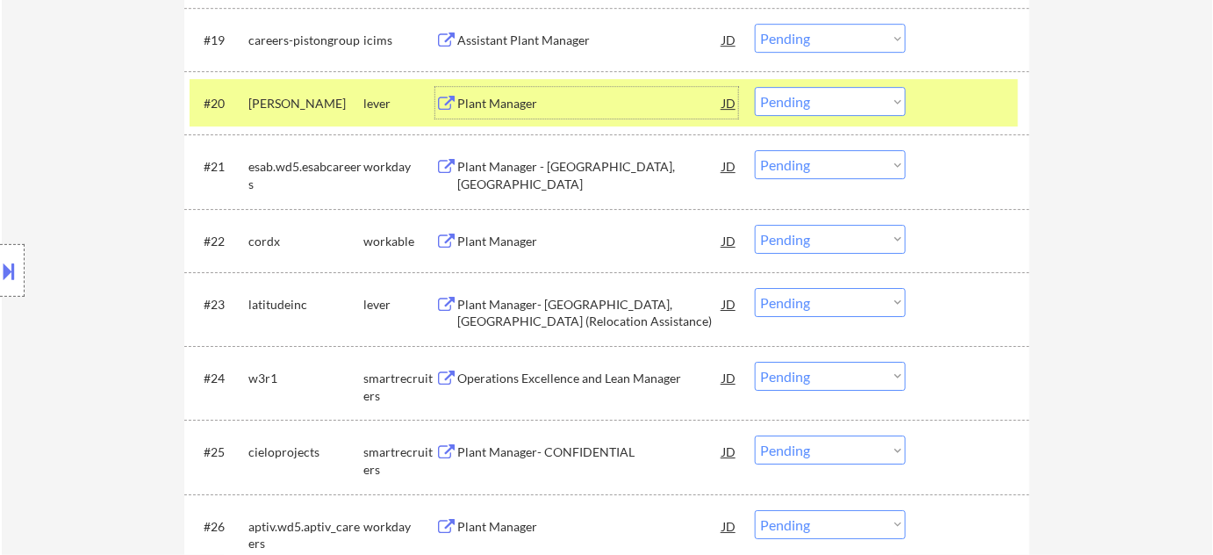
scroll to position [1915, 0]
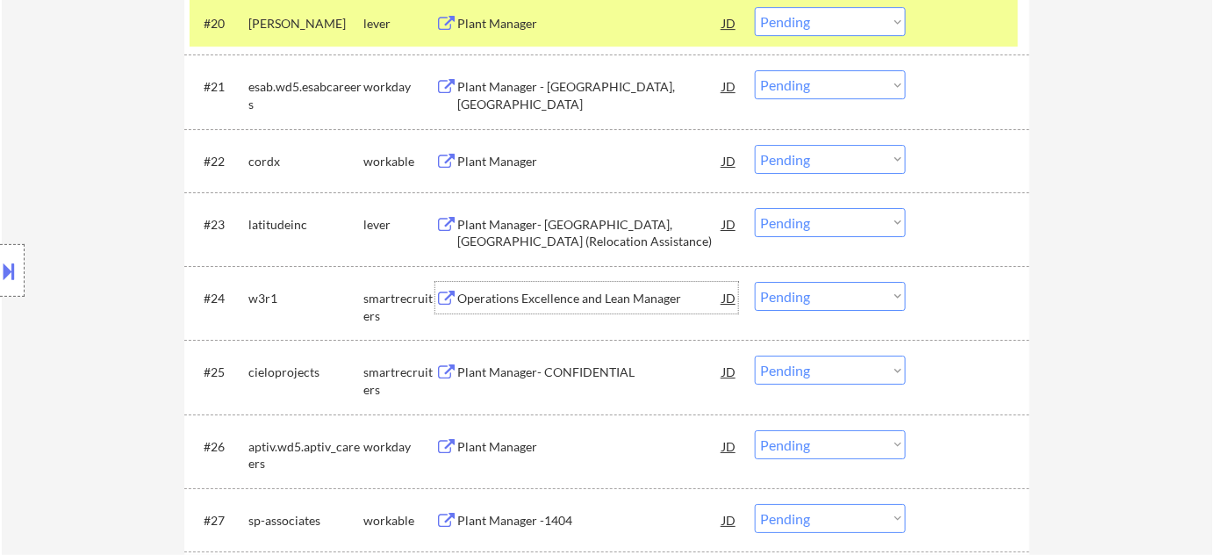
click at [535, 303] on div "Operations Excellence and Lean Manager" at bounding box center [589, 299] width 265 height 18
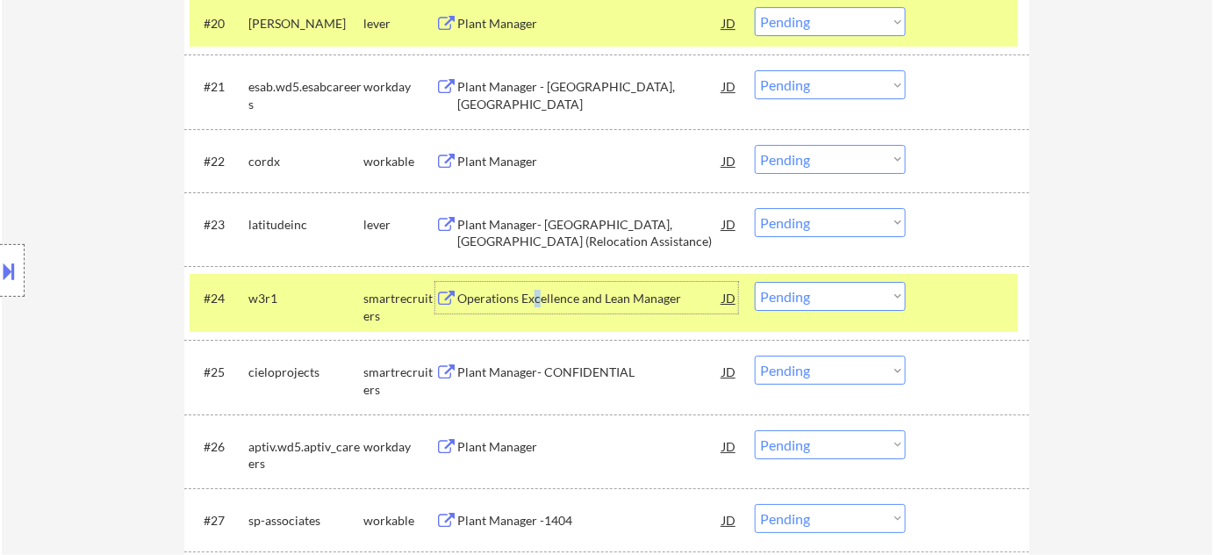
scroll to position [1676, 0]
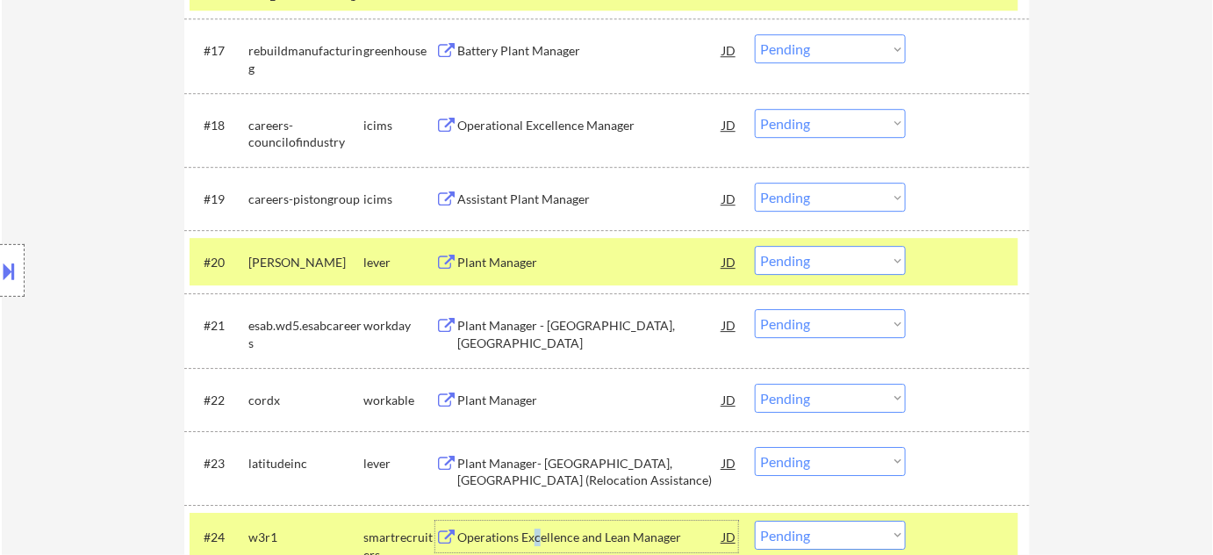
click at [813, 262] on select "Choose an option... Pending Applied Excluded (Questions) Excluded (Expired) Exc…" at bounding box center [830, 260] width 151 height 29
click at [755, 246] on select "Choose an option... Pending Applied Excluded (Questions) Excluded (Expired) Exc…" at bounding box center [830, 260] width 151 height 29
select select ""pending""
